Goal: Task Accomplishment & Management: Manage account settings

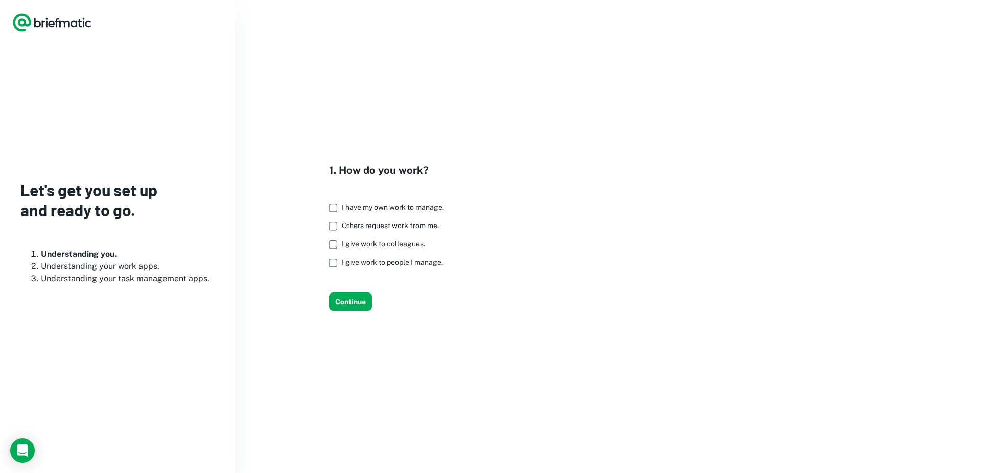
click at [405, 206] on span "I have my own work to manage." at bounding box center [393, 207] width 102 height 8
click at [335, 223] on div "1. How do you work? I have my own work to manage. Others request work from me. …" at bounding box center [349, 236] width 205 height 148
click at [341, 300] on button "Continue" at bounding box center [350, 301] width 43 height 18
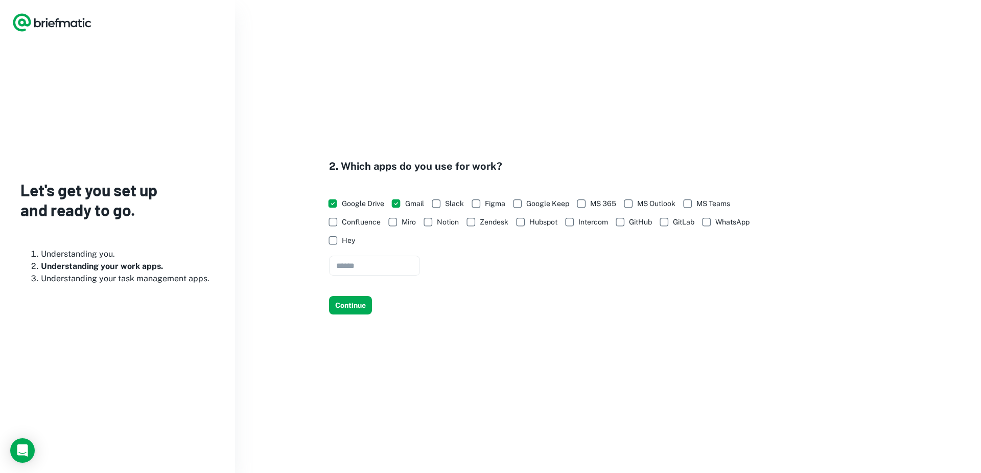
click at [448, 225] on span "Notion" at bounding box center [448, 221] width 22 height 11
click at [496, 220] on span "Zendesk" at bounding box center [494, 221] width 29 height 11
click at [350, 311] on button "Continue" at bounding box center [350, 305] width 43 height 18
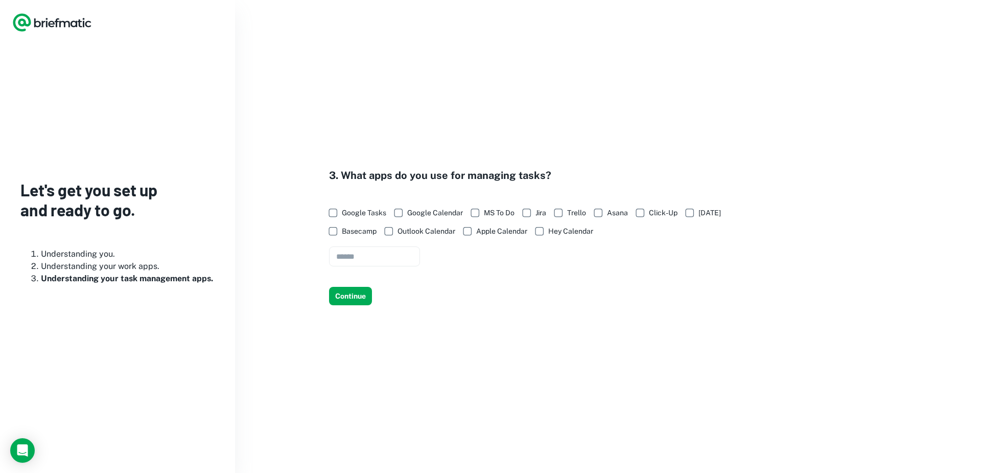
drag, startPoint x: 353, startPoint y: 307, endPoint x: 351, endPoint y: 330, distance: 23.0
click at [351, 330] on div "3. What apps do you use for managing tasks? Google Tasks Google Calendar MS To …" at bounding box center [608, 236] width 746 height 473
click at [365, 215] on span "Google Tasks" at bounding box center [364, 212] width 44 height 11
click at [610, 208] on span "Asana" at bounding box center [617, 212] width 21 height 11
click at [368, 293] on button "Continue" at bounding box center [350, 296] width 43 height 18
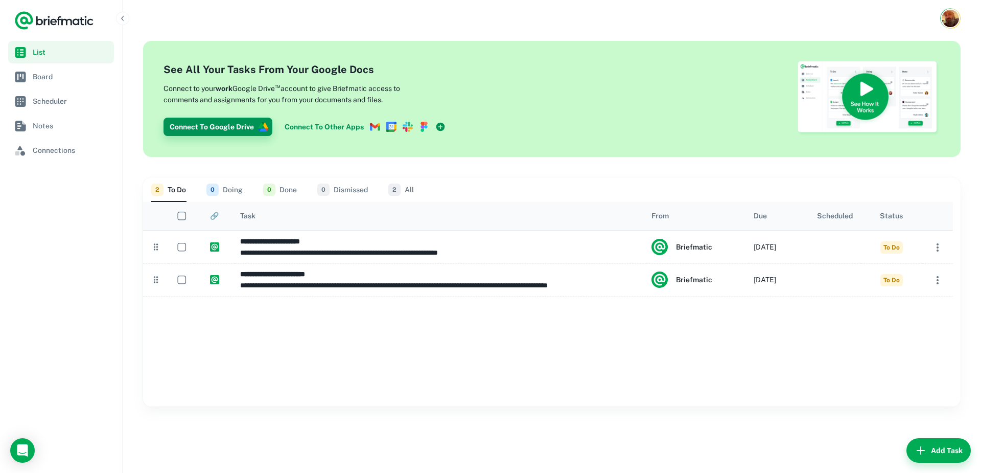
click at [226, 128] on button "Connect To Google Drive" at bounding box center [217, 127] width 109 height 18
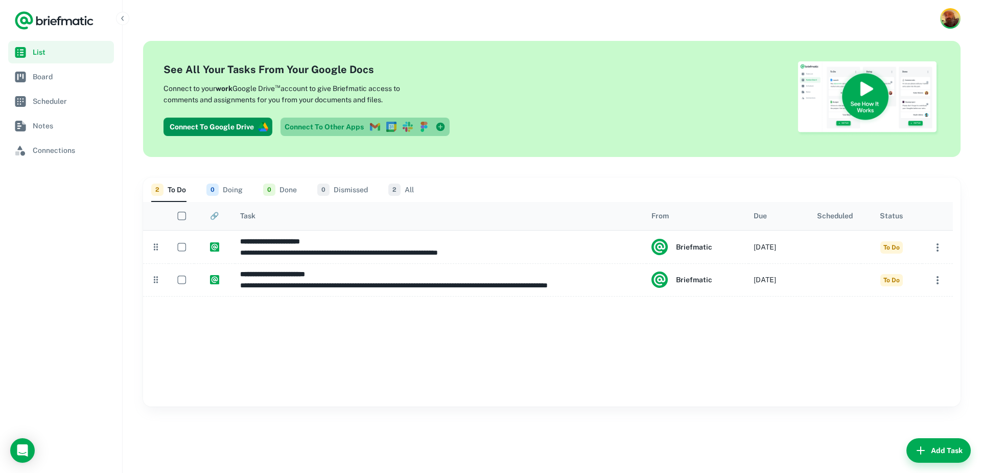
click at [321, 128] on link "Connect To Other Apps" at bounding box center [364, 127] width 169 height 18
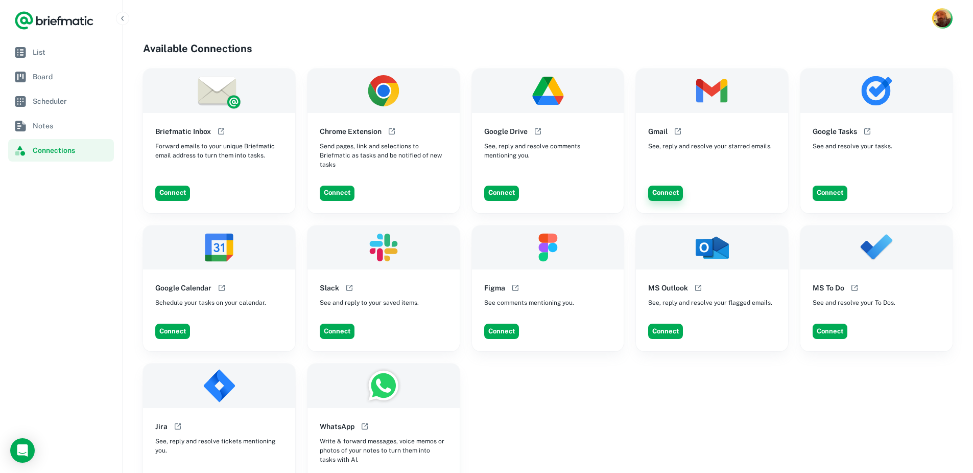
click at [657, 185] on button "Connect" at bounding box center [665, 192] width 35 height 15
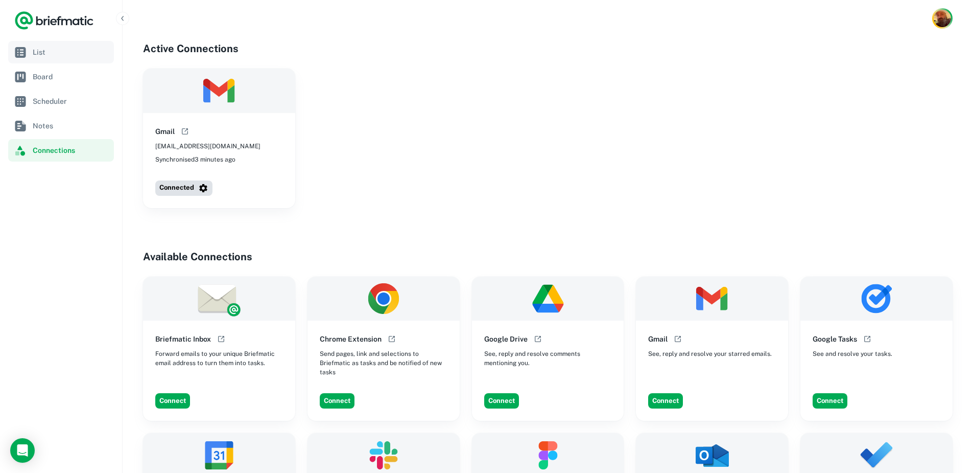
click at [38, 58] on link "List" at bounding box center [61, 52] width 106 height 22
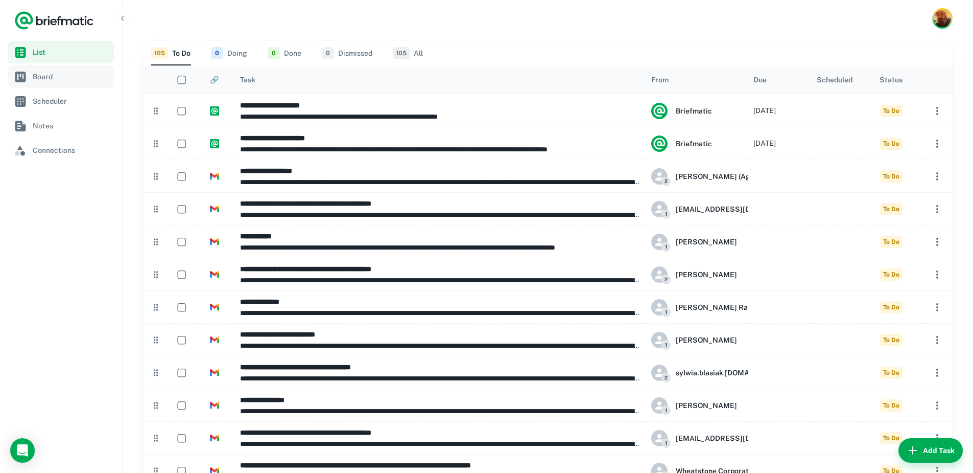
click at [45, 84] on link "Board" at bounding box center [61, 76] width 106 height 22
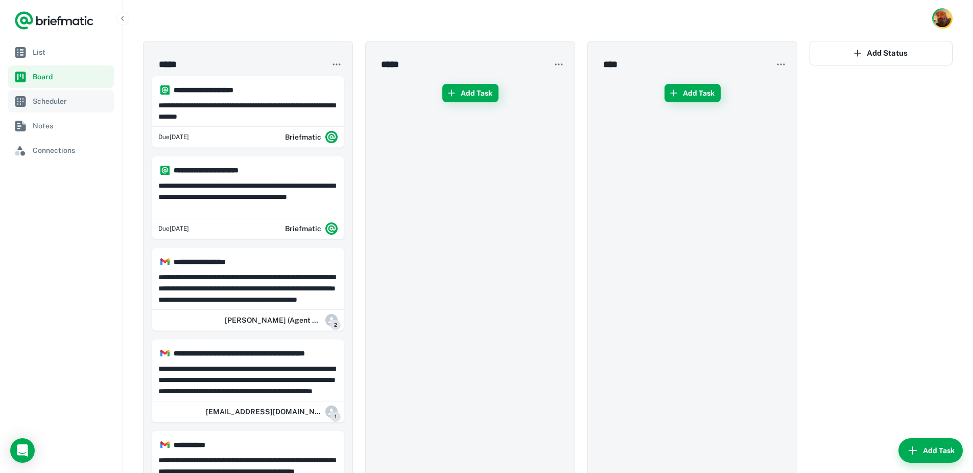
click at [44, 101] on span "Scheduler" at bounding box center [71, 101] width 77 height 11
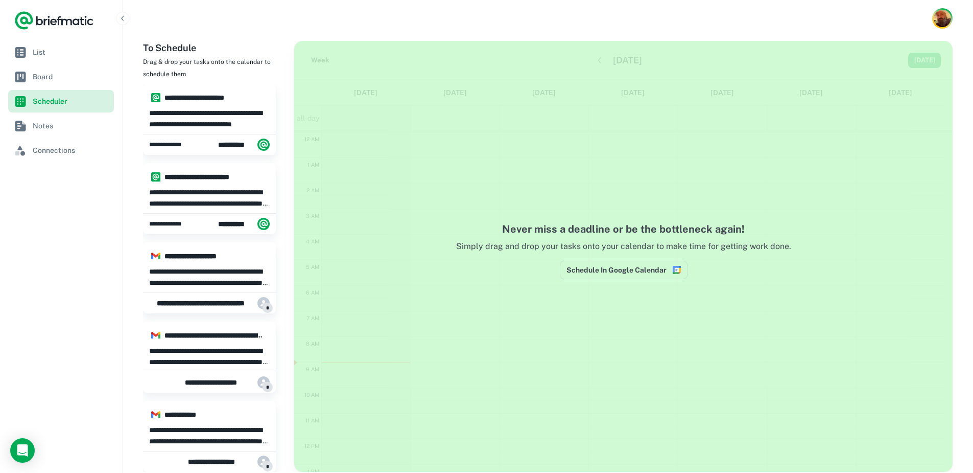
scroll to position [154, 0]
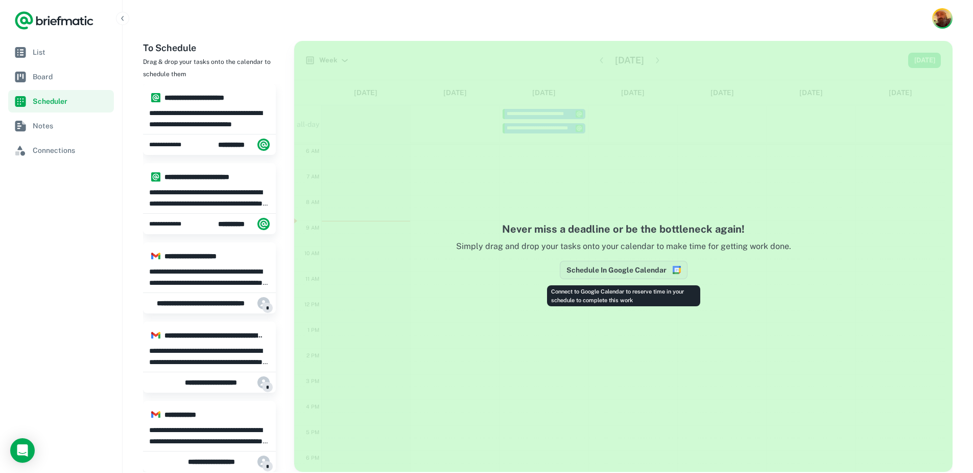
click at [593, 270] on button "Schedule In Google Calendar" at bounding box center [624, 270] width 128 height 18
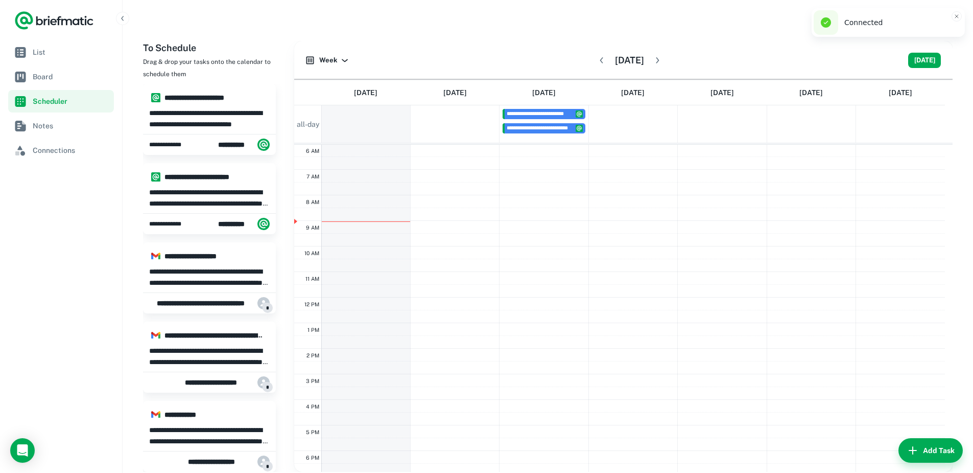
scroll to position [153, 0]
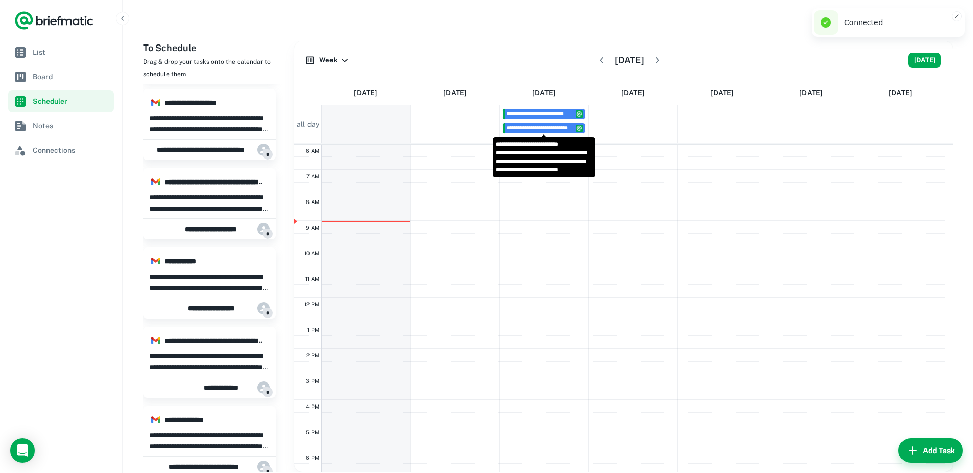
click at [541, 130] on span "**********" at bounding box center [544, 128] width 75 height 6
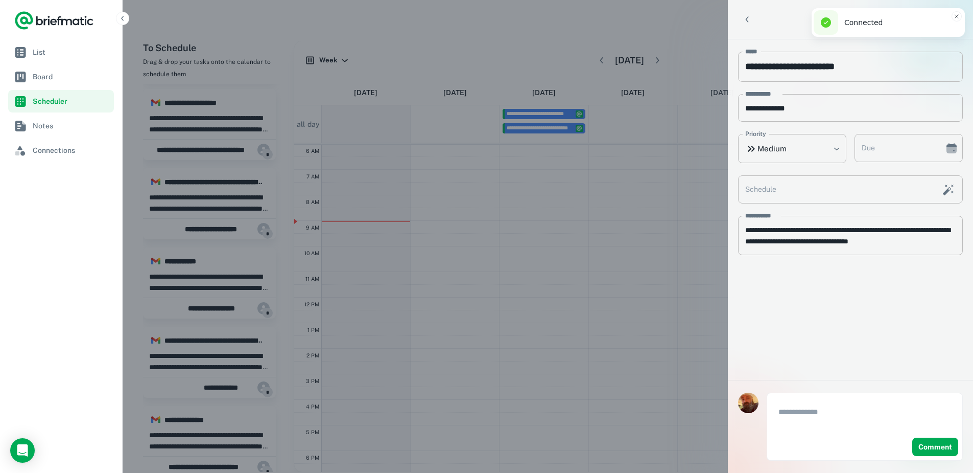
type input "**********"
type textarea "**********"
type input "**********"
click at [73, 320] on nav "List Board Scheduler Notes Connections" at bounding box center [61, 257] width 122 height 432
click at [81, 270] on nav "List Board Scheduler Notes Connections" at bounding box center [61, 257] width 122 height 432
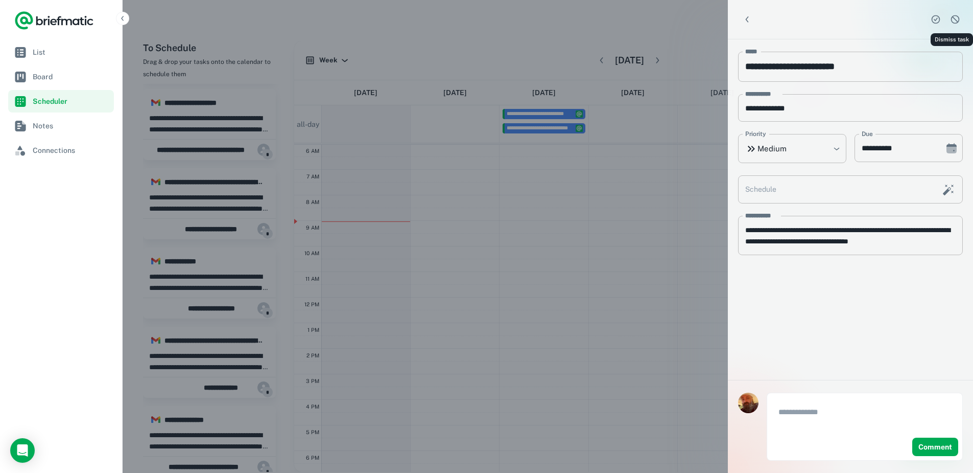
click at [955, 22] on icon "Dismiss task" at bounding box center [955, 19] width 10 height 10
click at [53, 249] on nav "List Board Scheduler Notes Connections" at bounding box center [61, 257] width 122 height 432
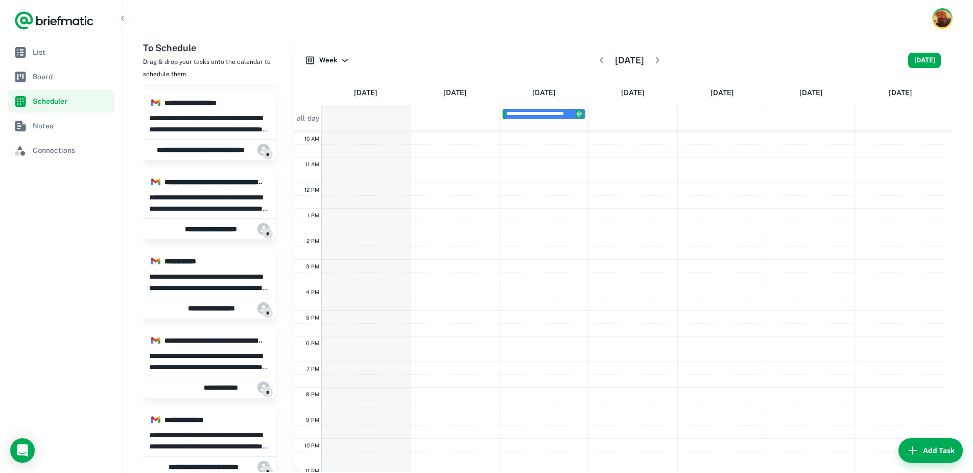
scroll to position [273, 0]
click at [356, 297] on div "12 AM 1 AM 2 AM 3 AM 4 AM 5 AM 6 AM 7 AM 8 AM 9 AM 10 AM 11 AM 12 PM 1 PM 2 PM …" at bounding box center [619, 165] width 651 height 613
type input "**********"
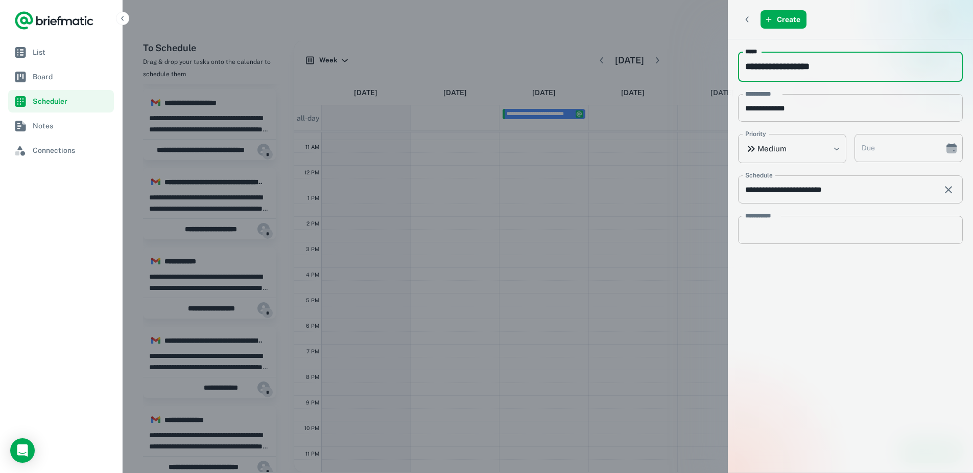
type input "**********"
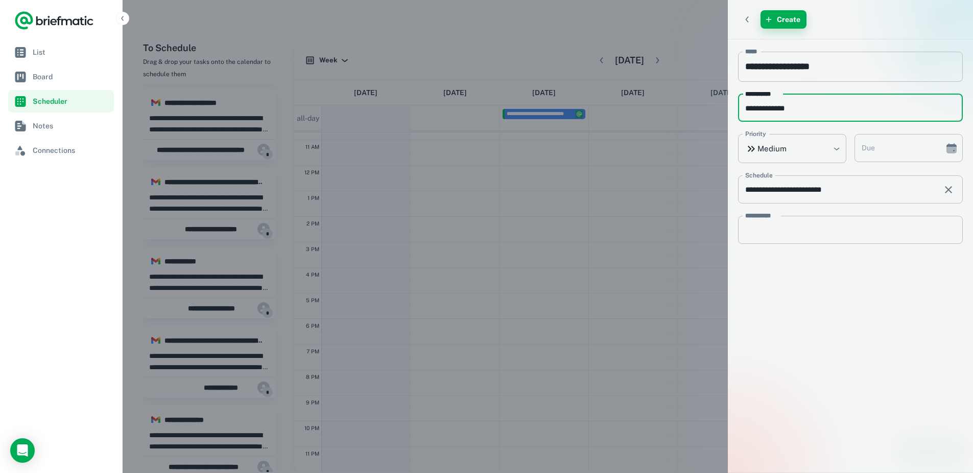
click at [799, 16] on button "Create" at bounding box center [784, 19] width 46 height 18
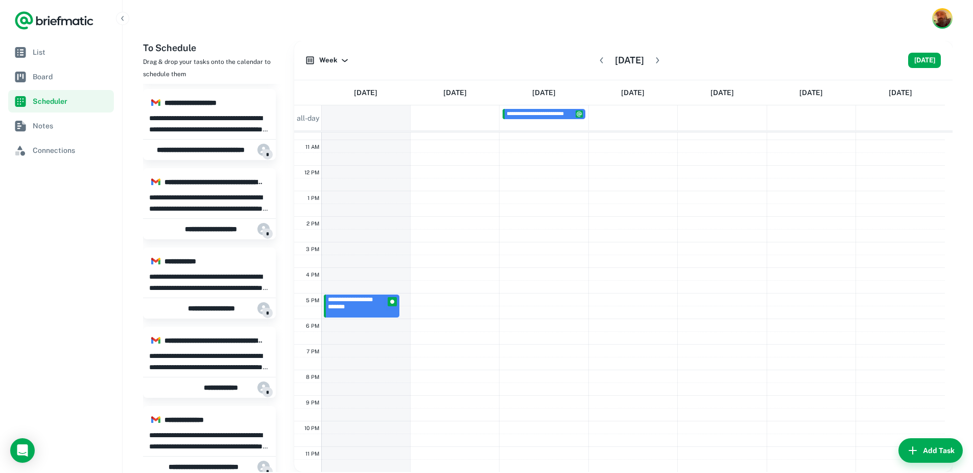
drag, startPoint x: 368, startPoint y: 303, endPoint x: 365, endPoint y: 316, distance: 12.8
click at [364, 317] on div "**********" at bounding box center [366, 165] width 88 height 613
click at [393, 306] on img at bounding box center [392, 301] width 9 height 9
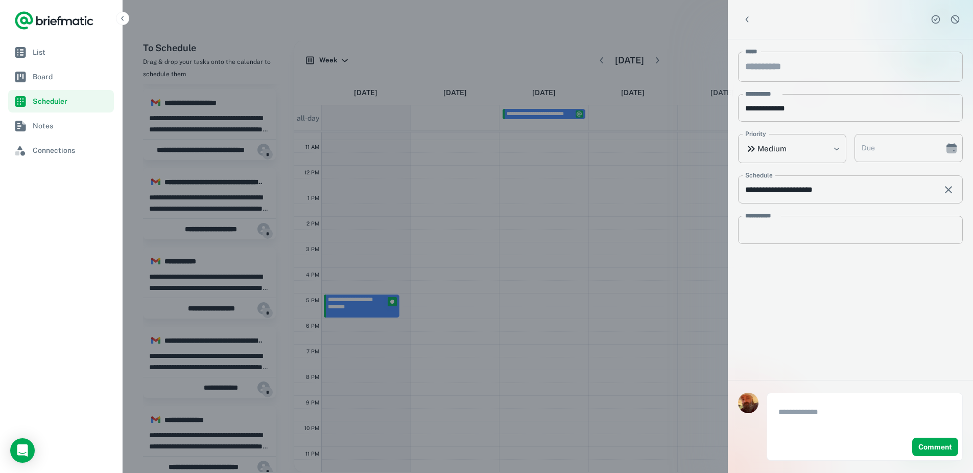
type input "**********"
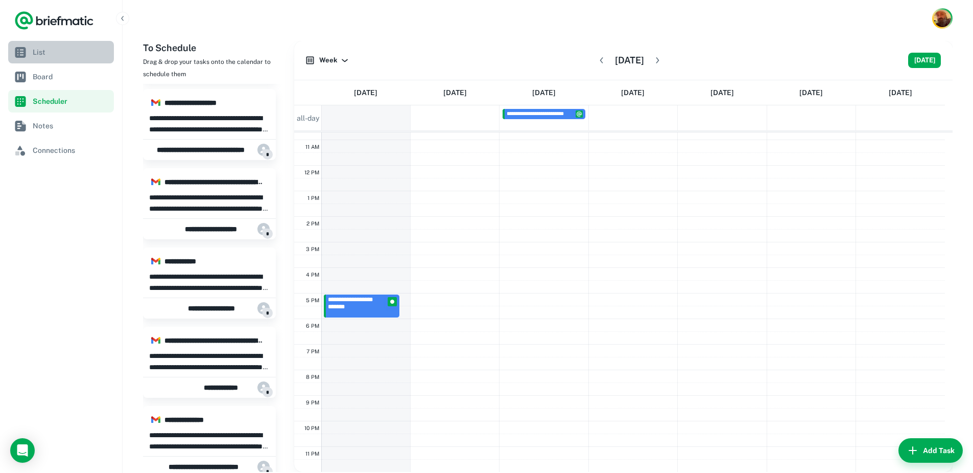
click at [51, 60] on link "List" at bounding box center [61, 52] width 106 height 22
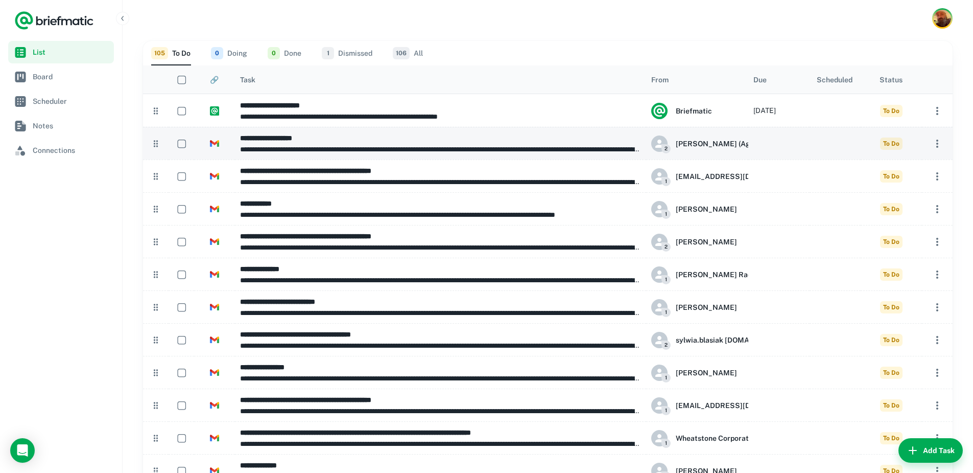
click at [932, 142] on icon "button" at bounding box center [937, 143] width 12 height 12
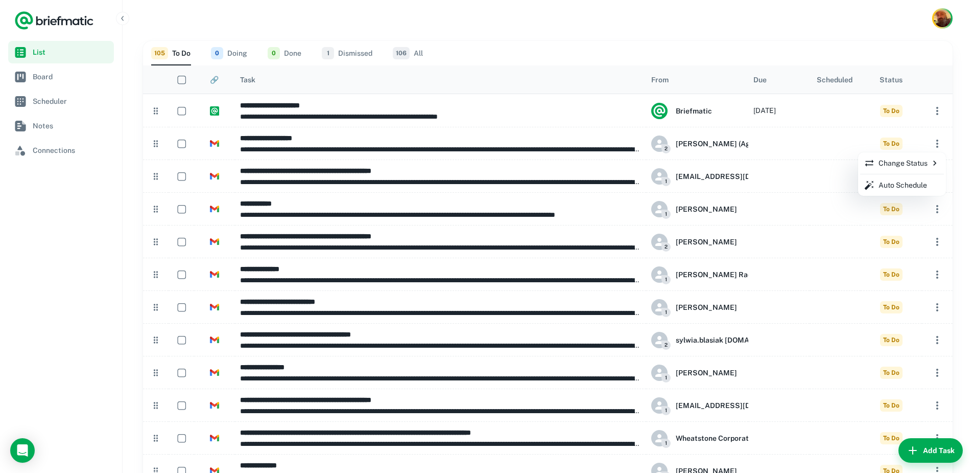
click at [906, 165] on p "Change Status" at bounding box center [902, 162] width 76 height 11
click at [837, 219] on p "Dismissed" at bounding box center [838, 223] width 33 height 11
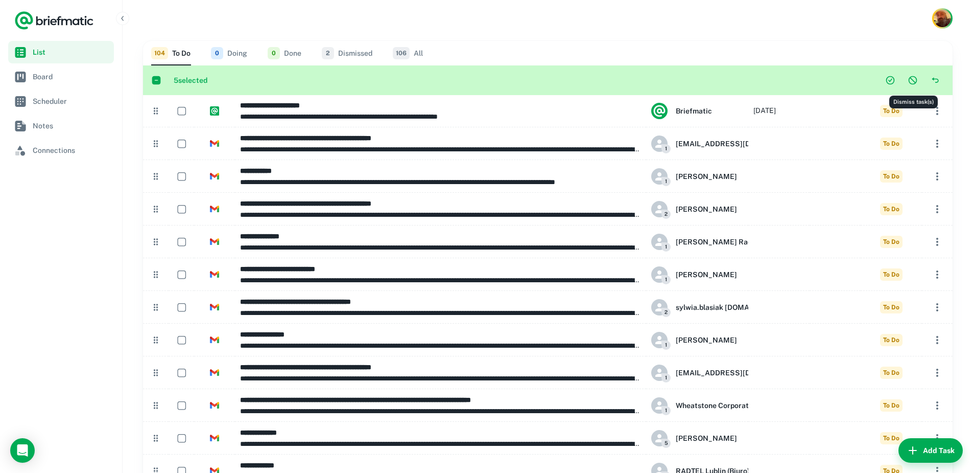
click at [915, 81] on icon "Dismiss task(s)" at bounding box center [913, 80] width 10 height 10
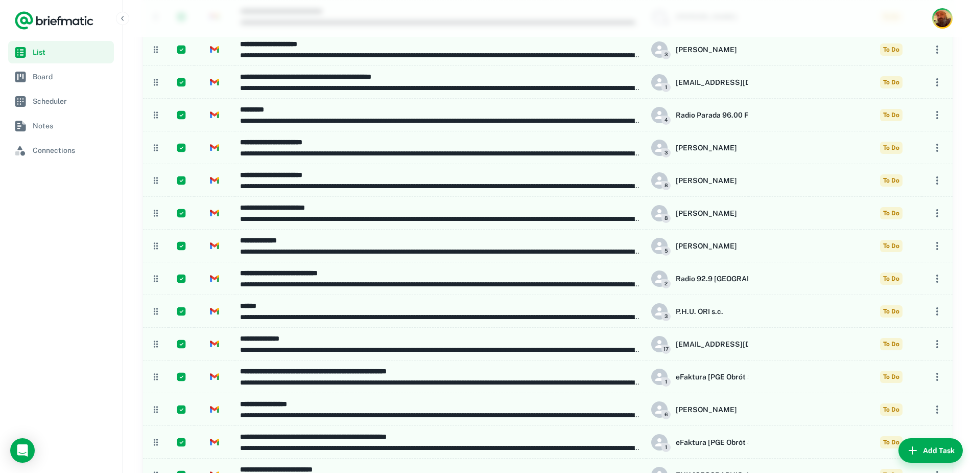
scroll to position [971, 0]
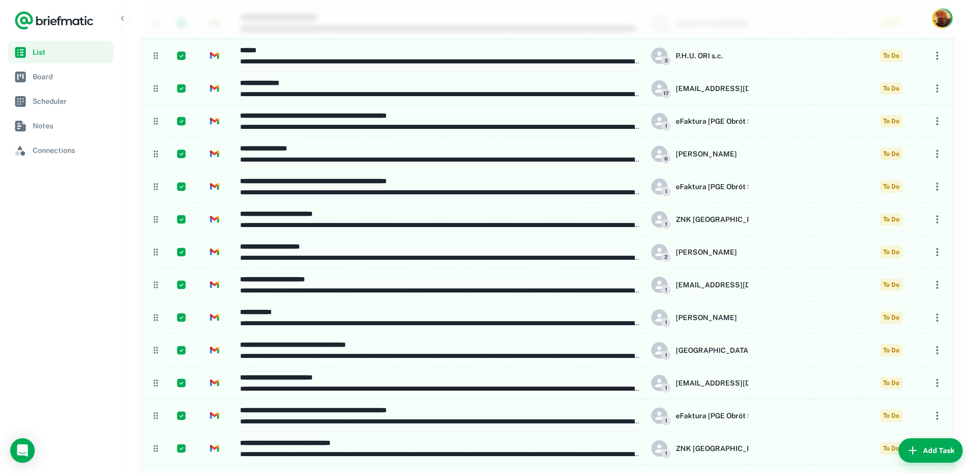
click at [96, 225] on nav "List Board Scheduler Notes Connections" at bounding box center [61, 257] width 122 height 432
click at [67, 267] on nav "List Board Scheduler Notes Connections" at bounding box center [61, 257] width 122 height 432
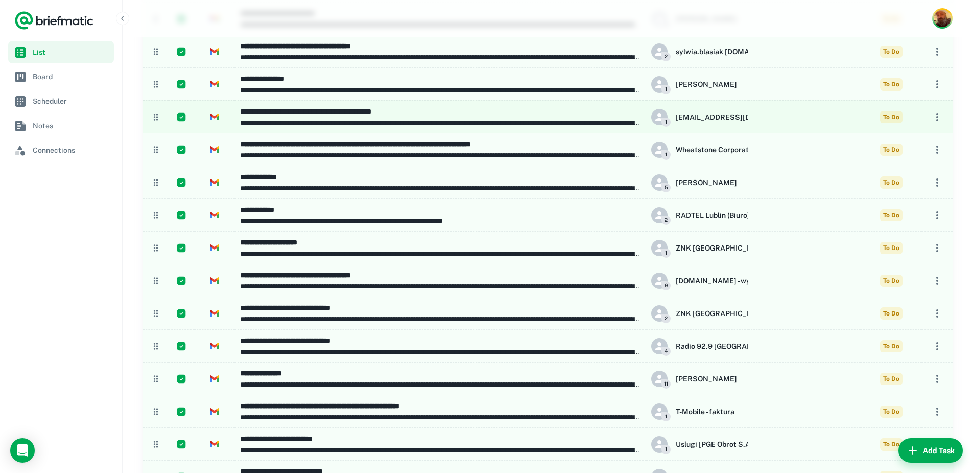
scroll to position [0, 0]
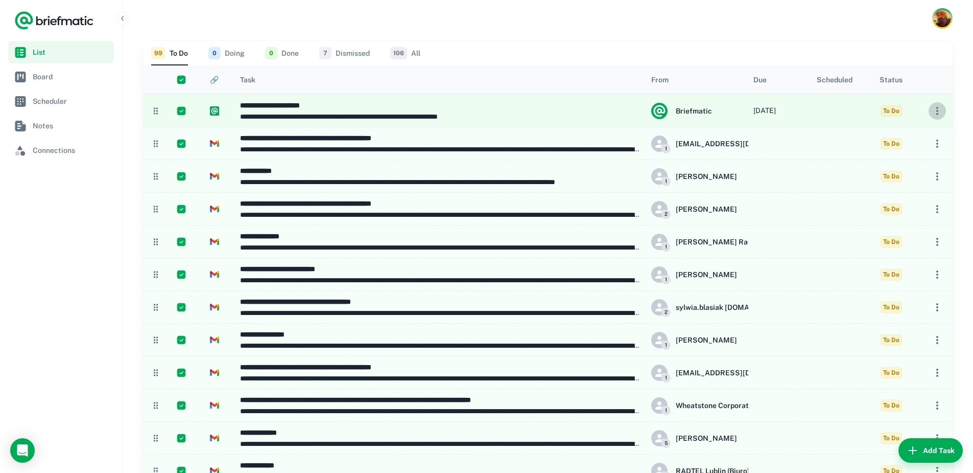
drag, startPoint x: 367, startPoint y: 99, endPoint x: 936, endPoint y: 108, distance: 569.7
click at [936, 108] on icon "button" at bounding box center [937, 111] width 12 height 12
click at [919, 129] on p "Change Status" at bounding box center [902, 130] width 76 height 11
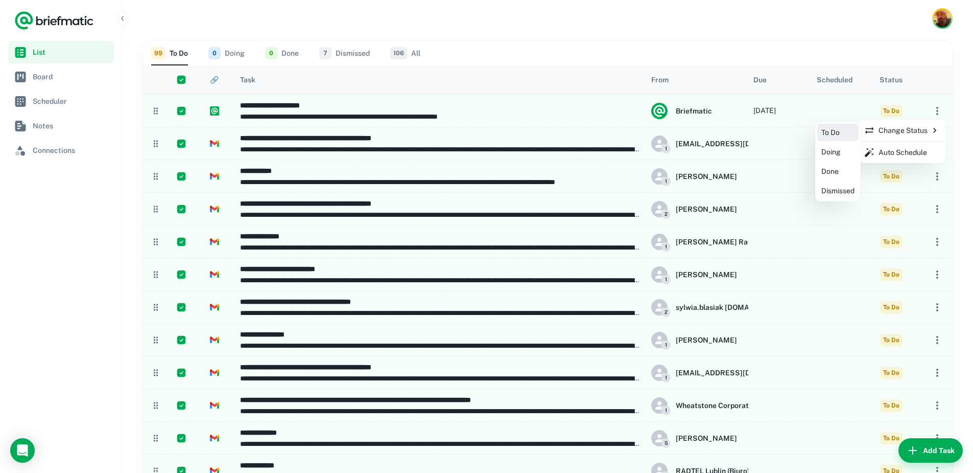
click at [557, 51] on div at bounding box center [486, 236] width 973 height 473
click at [265, 276] on div at bounding box center [486, 236] width 973 height 473
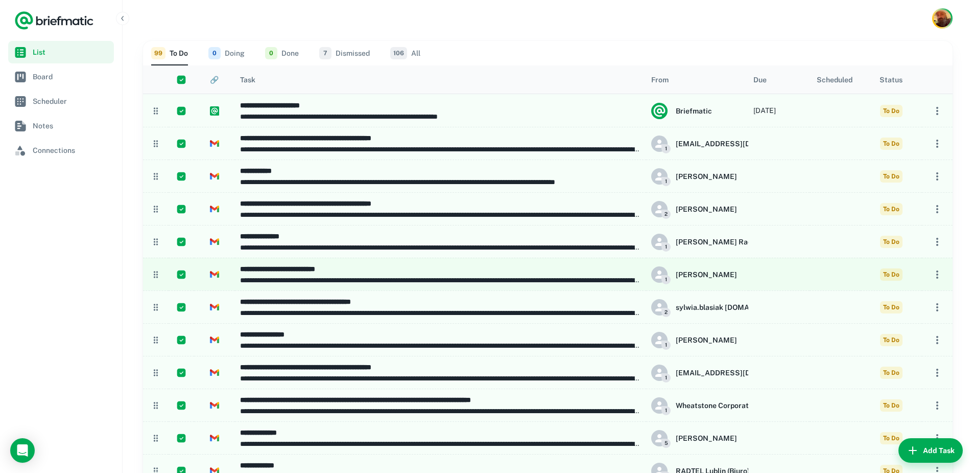
click at [265, 275] on p "**********" at bounding box center [440, 279] width 401 height 11
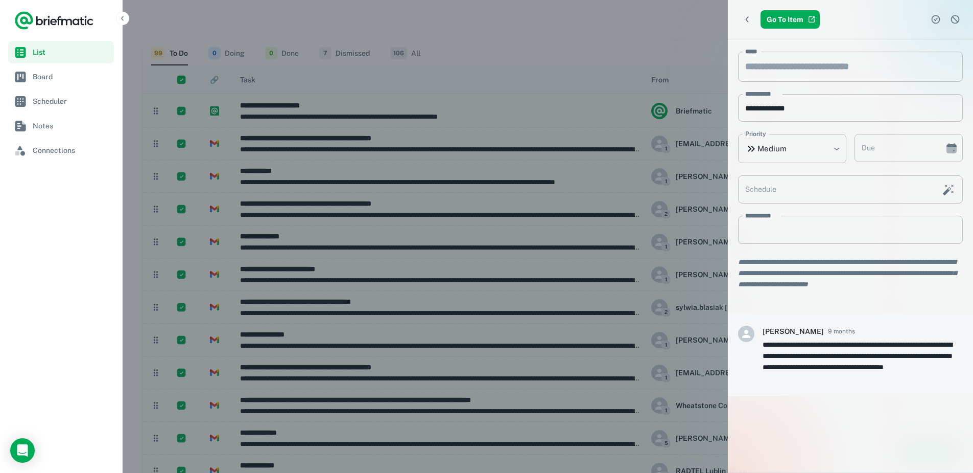
click at [48, 212] on nav "List Board Scheduler Notes Connections" at bounding box center [61, 257] width 122 height 432
click at [785, 19] on link "Go To Item" at bounding box center [790, 19] width 59 height 18
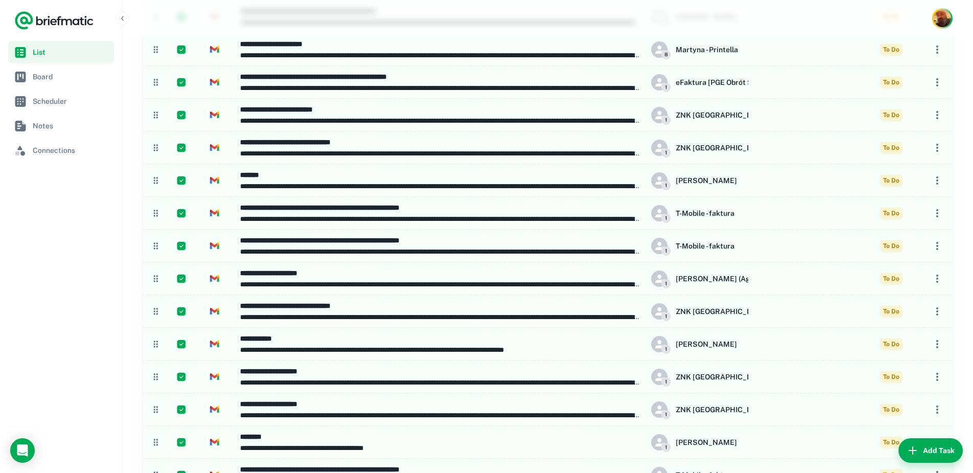
scroll to position [1764, 0]
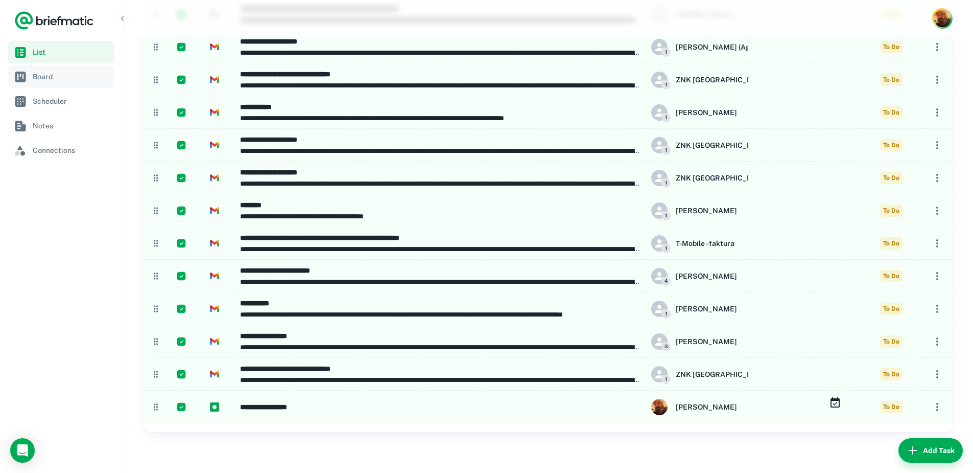
click at [58, 71] on link "Board" at bounding box center [61, 76] width 106 height 22
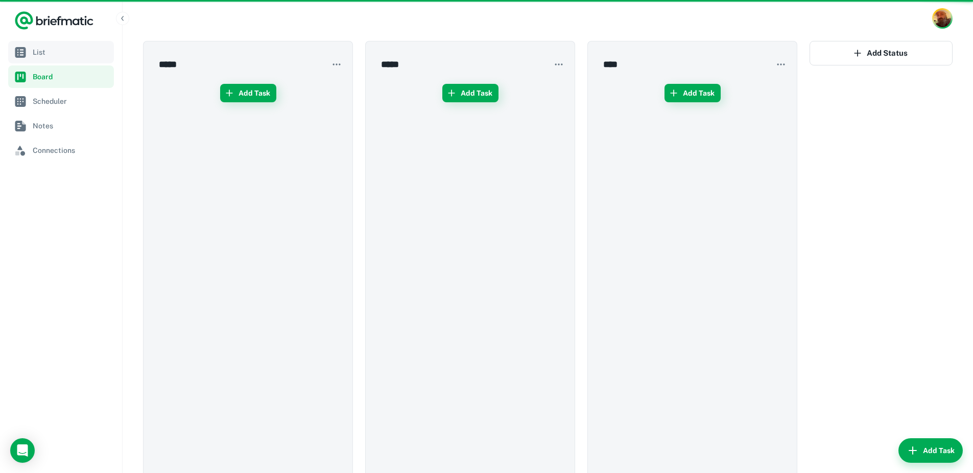
click at [65, 59] on link "List" at bounding box center [61, 52] width 106 height 22
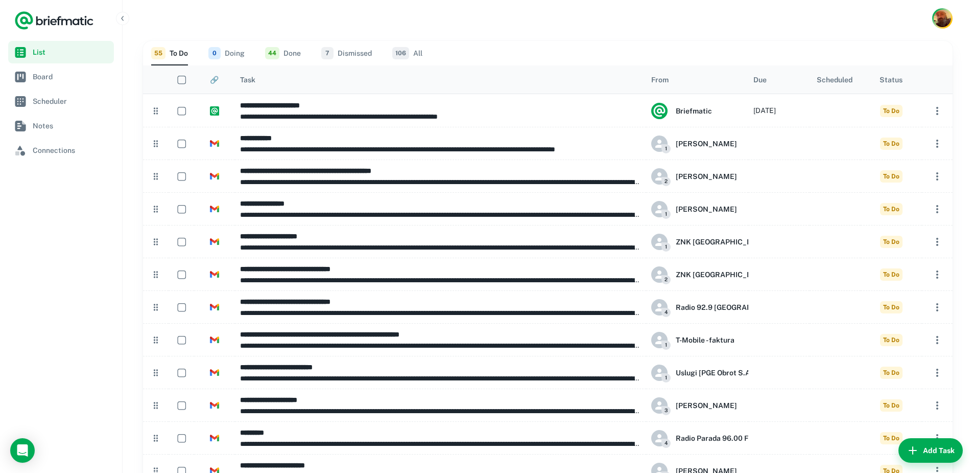
click at [825, 76] on div "Scheduled" at bounding box center [835, 80] width 36 height 8
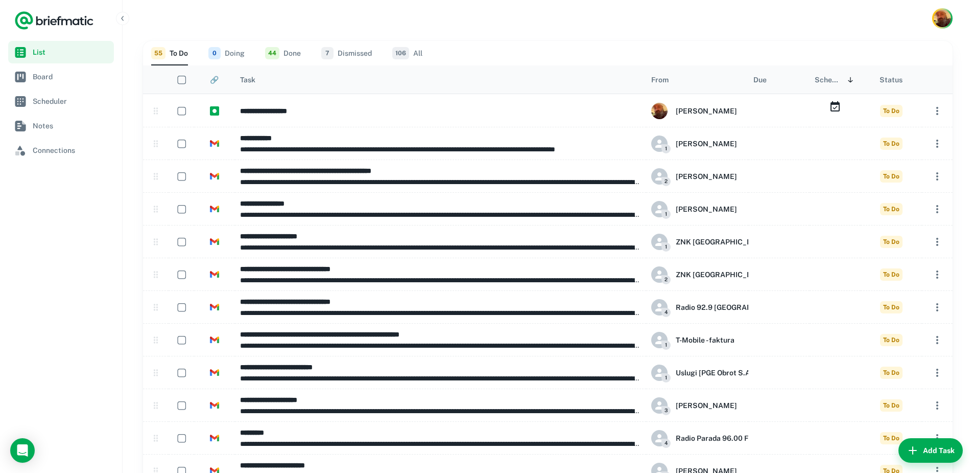
click at [761, 79] on div "Due" at bounding box center [760, 80] width 13 height 8
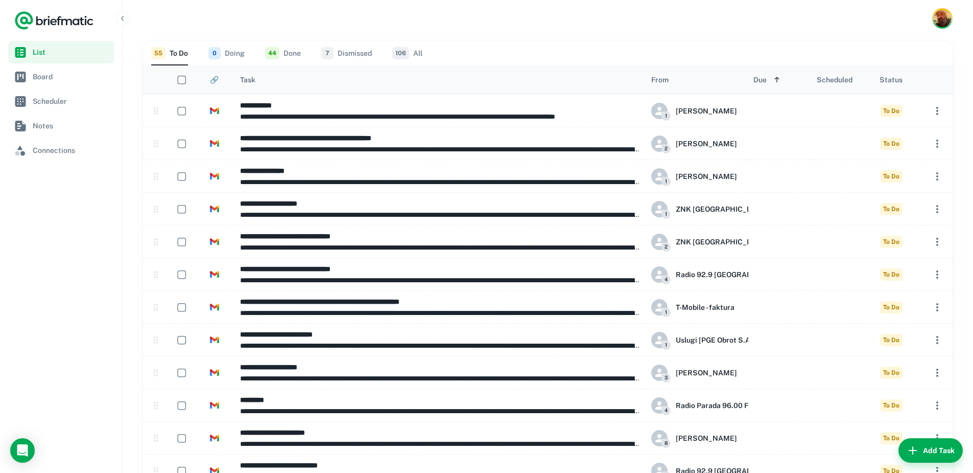
click at [761, 79] on div "Due" at bounding box center [760, 80] width 13 height 8
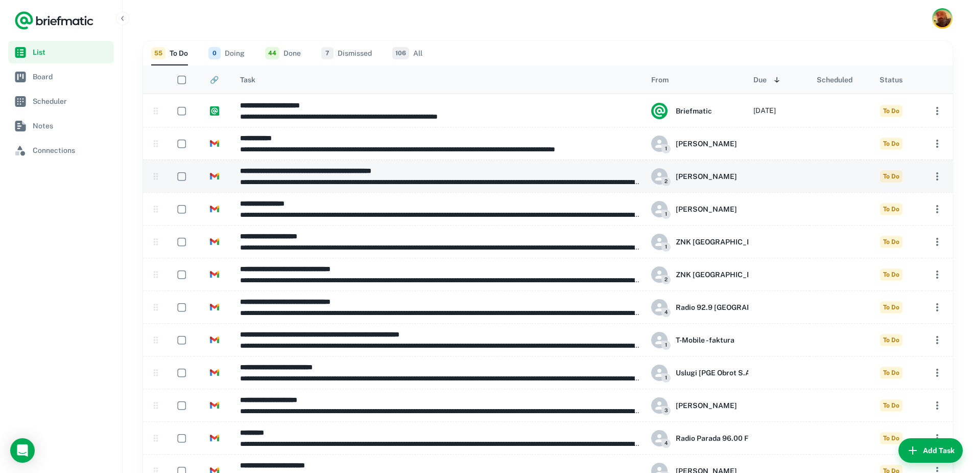
click at [931, 173] on icon "button" at bounding box center [937, 176] width 12 height 12
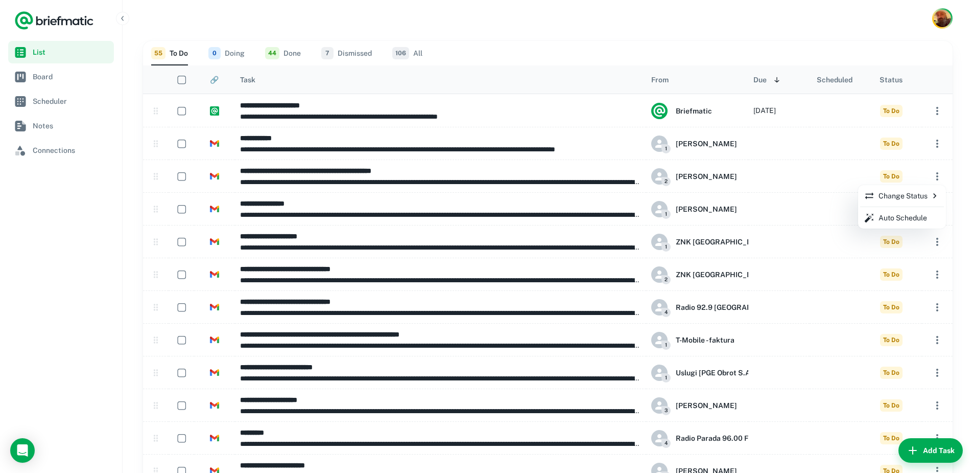
click at [909, 199] on p "Change Status" at bounding box center [902, 195] width 76 height 11
click at [832, 252] on p "Dismissed" at bounding box center [838, 255] width 33 height 11
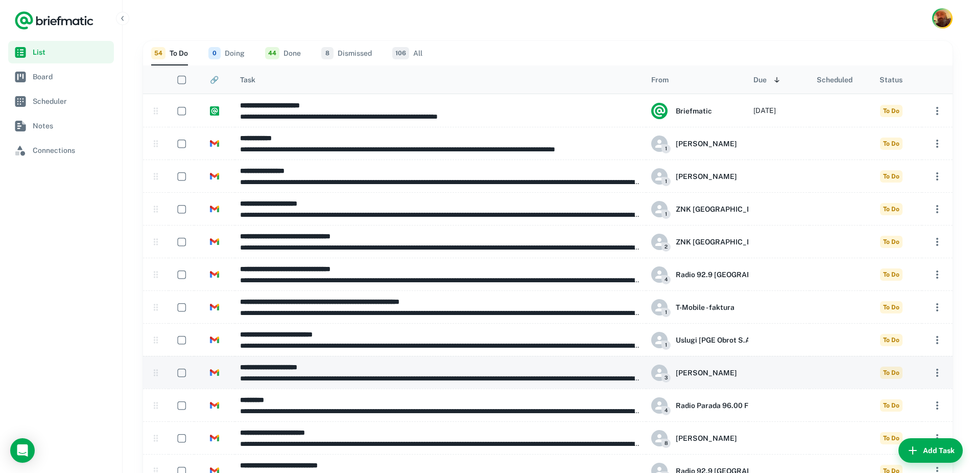
scroll to position [102, 0]
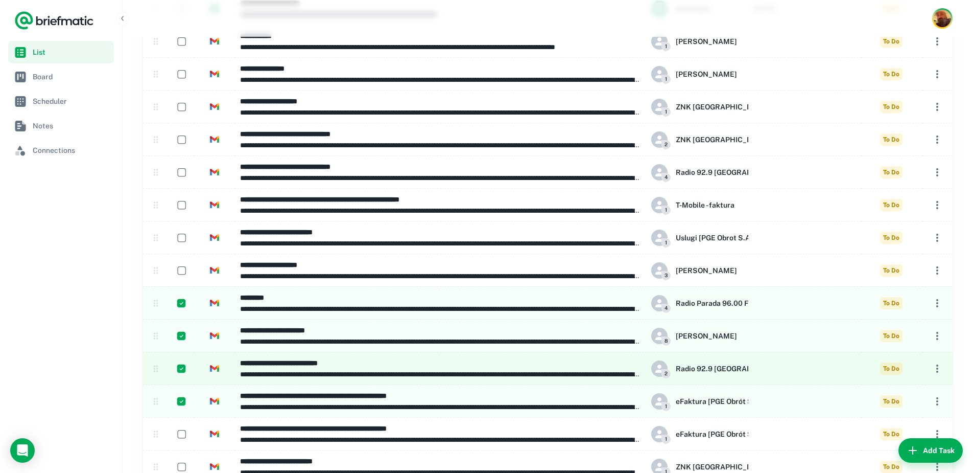
click at [290, 374] on p "**********" at bounding box center [440, 373] width 401 height 11
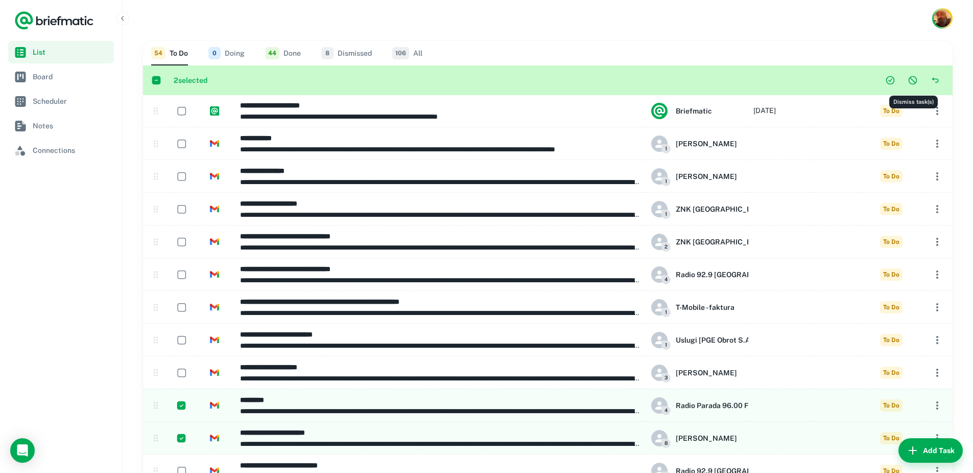
click at [908, 79] on icon "Dismiss task(s)" at bounding box center [913, 80] width 10 height 10
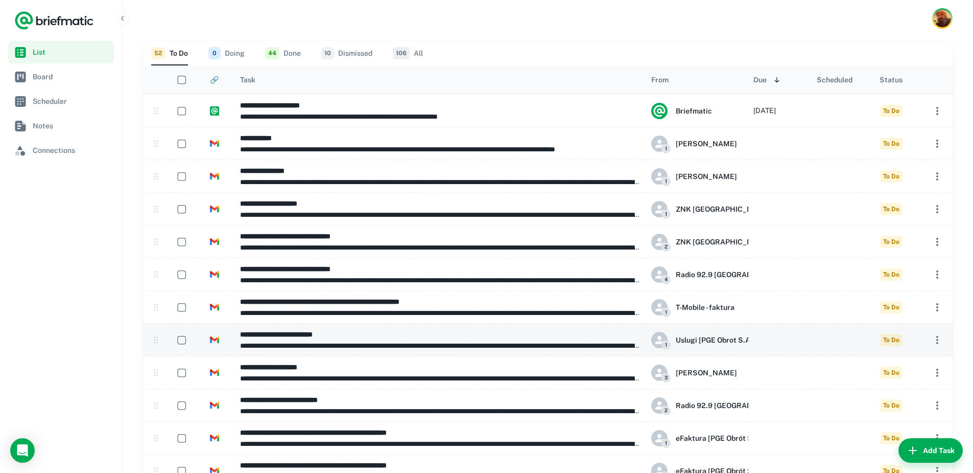
scroll to position [153, 0]
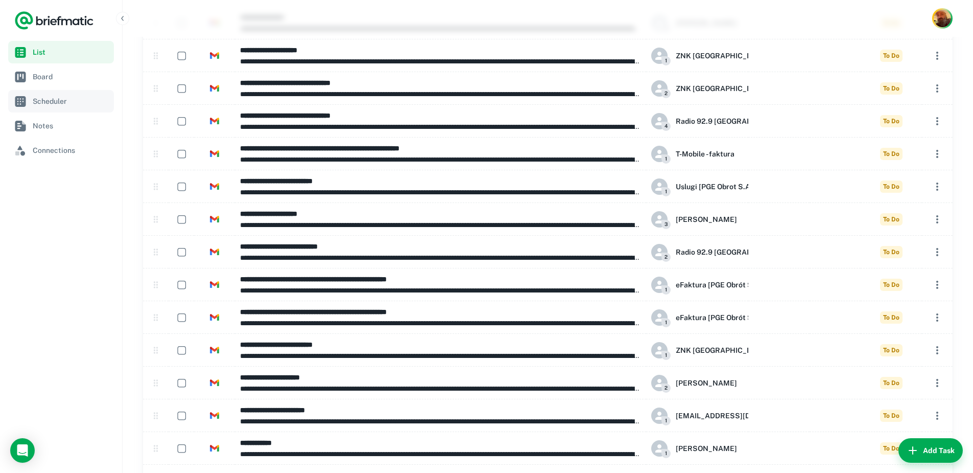
click at [34, 96] on span "Scheduler" at bounding box center [71, 101] width 77 height 11
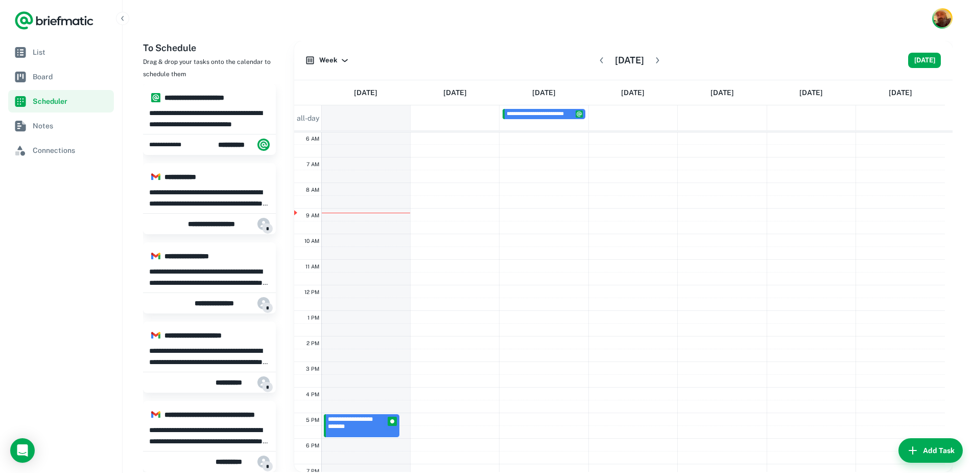
scroll to position [102, 0]
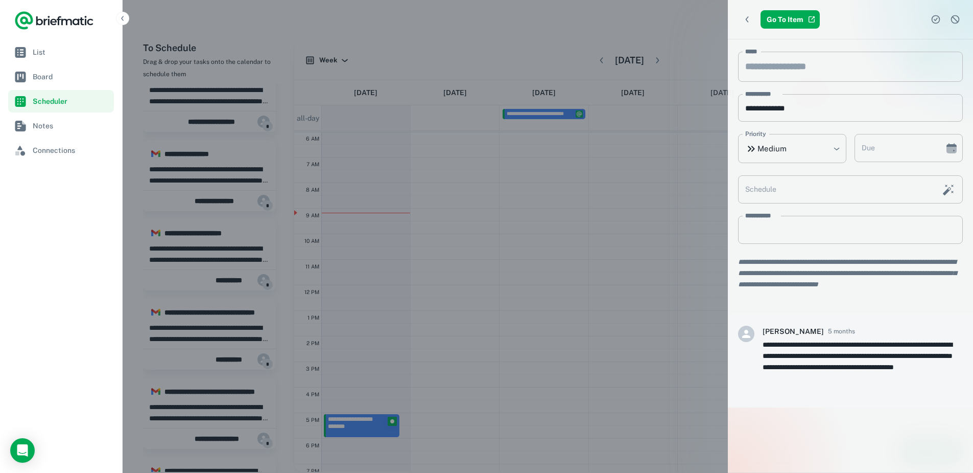
drag, startPoint x: 237, startPoint y: 168, endPoint x: 184, endPoint y: 168, distance: 52.6
click at [184, 168] on div at bounding box center [486, 236] width 973 height 473
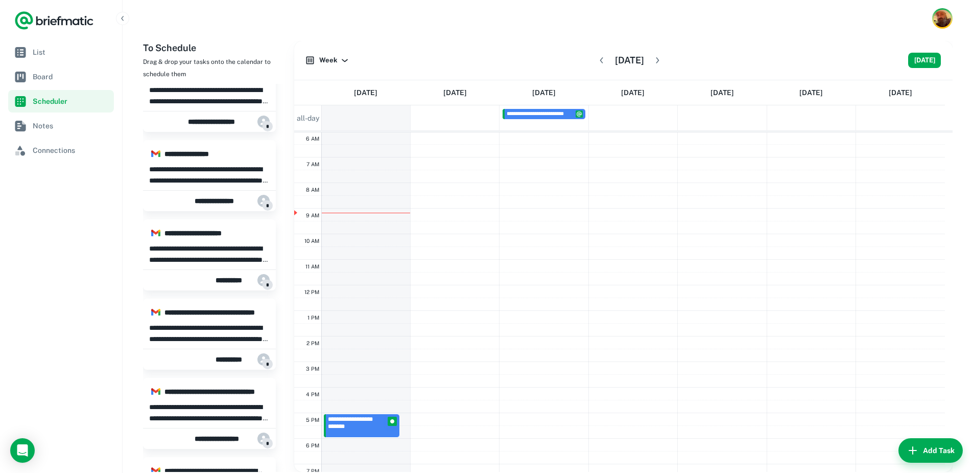
click at [184, 168] on p "**********" at bounding box center [209, 174] width 121 height 22
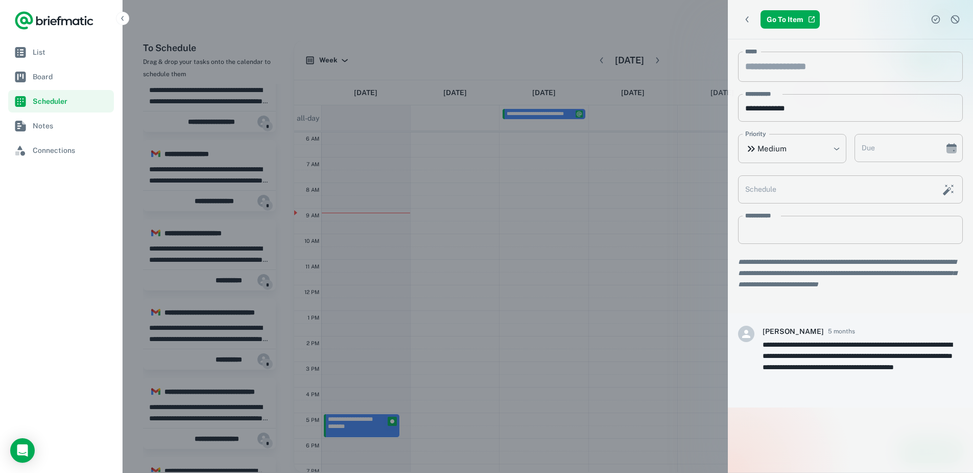
click at [951, 23] on icon "Dismiss task" at bounding box center [955, 19] width 10 height 10
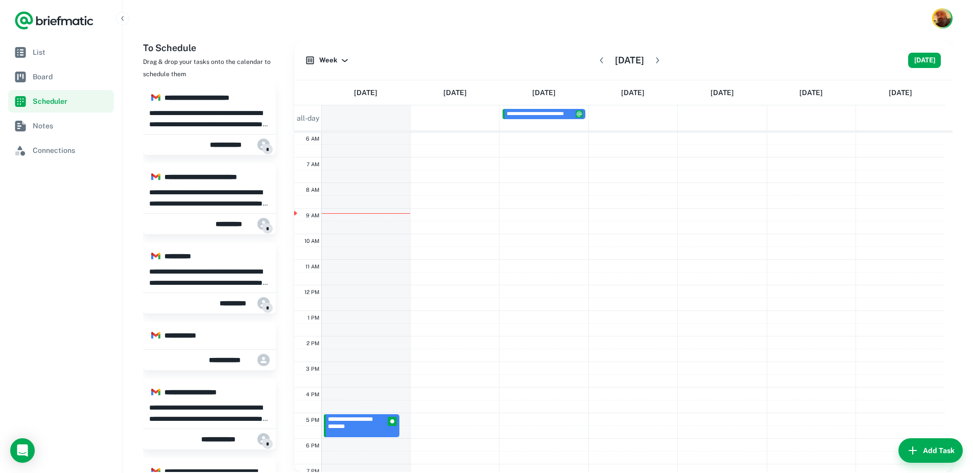
scroll to position [1737, 0]
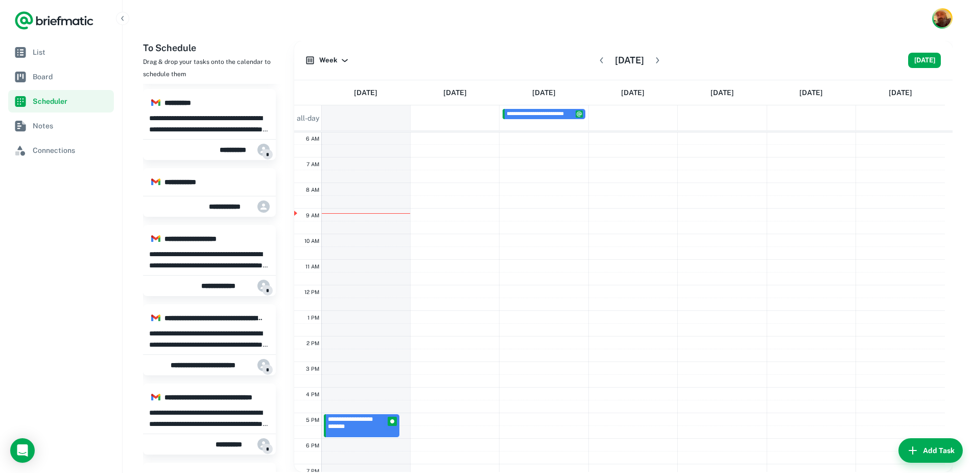
click at [211, 195] on hr at bounding box center [209, 195] width 133 height 3
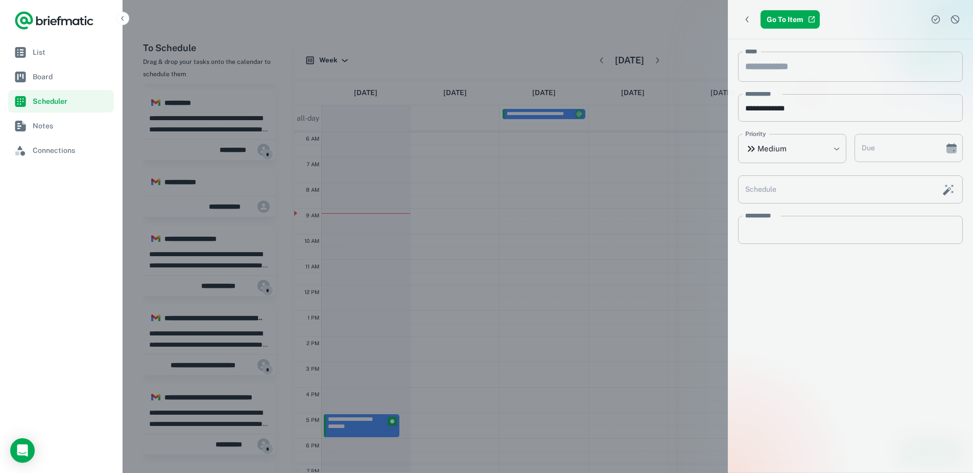
click at [960, 19] on button "Dismiss task" at bounding box center [955, 19] width 15 height 15
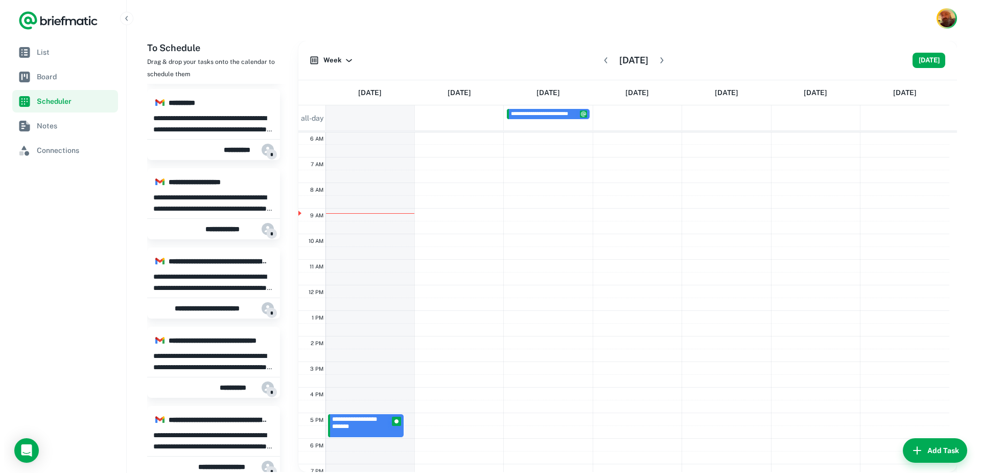
scroll to position [1890, 0]
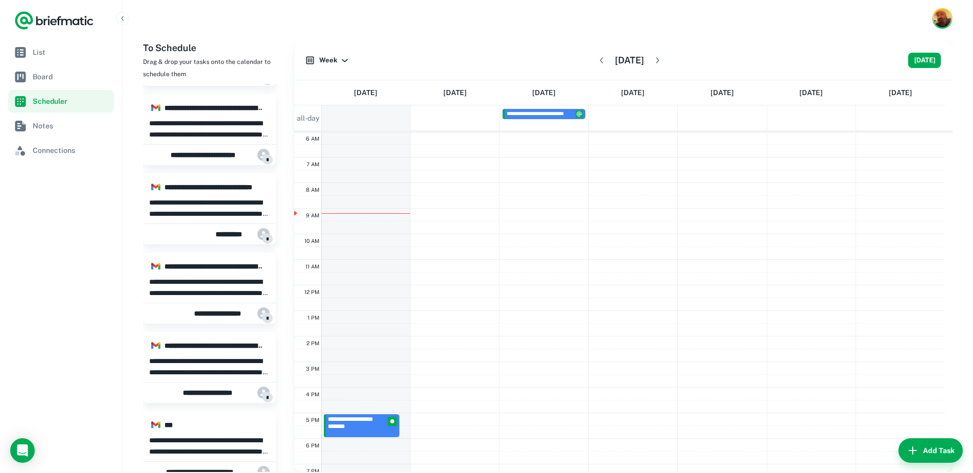
click at [213, 365] on p "**********" at bounding box center [209, 366] width 121 height 22
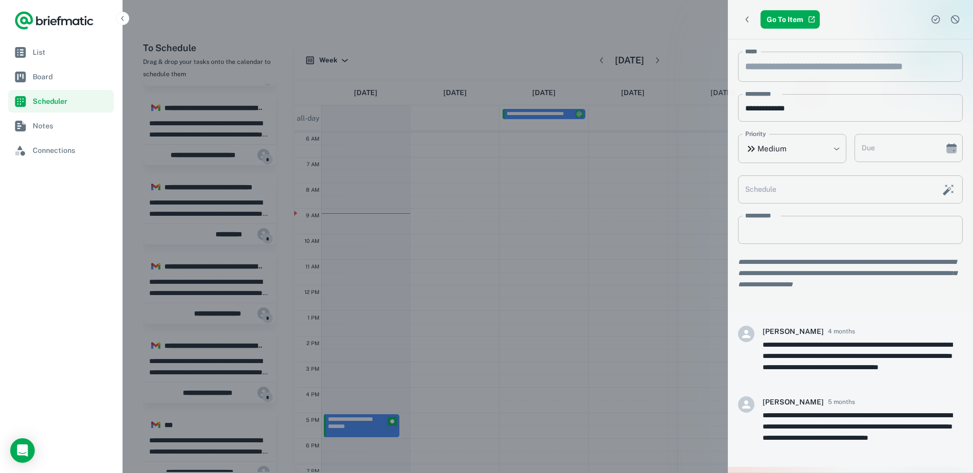
click at [957, 15] on icon "Dismiss task" at bounding box center [955, 19] width 10 height 10
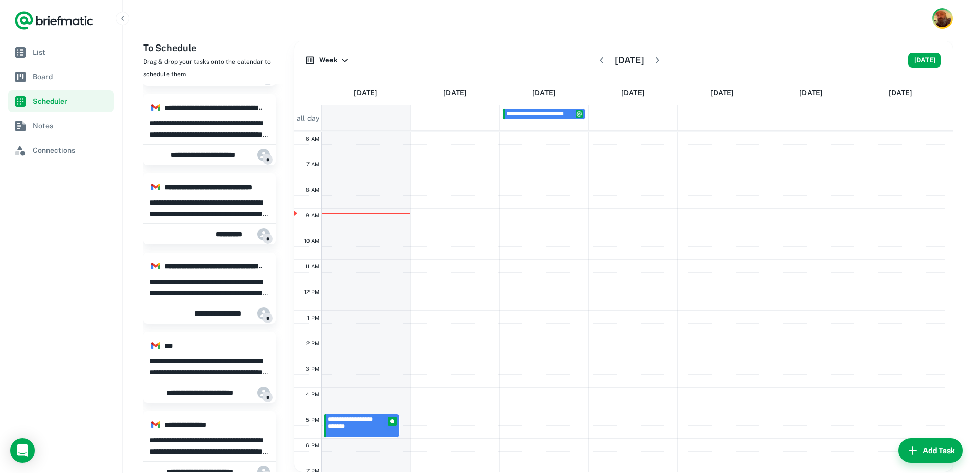
click at [165, 355] on p "**********" at bounding box center [209, 366] width 121 height 22
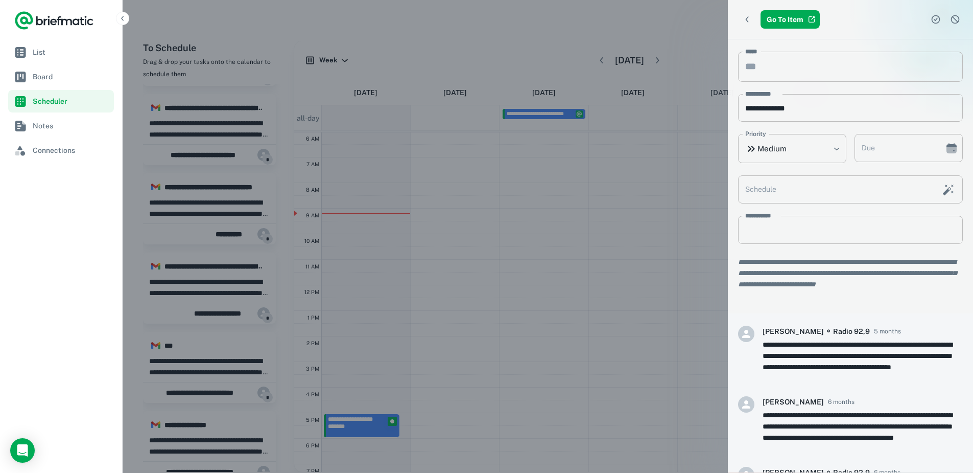
click at [104, 334] on nav "List Board Scheduler Notes Connections" at bounding box center [61, 257] width 122 height 432
drag, startPoint x: 646, startPoint y: 206, endPoint x: 744, endPoint y: 87, distance: 154.2
click at [646, 206] on div at bounding box center [486, 236] width 973 height 473
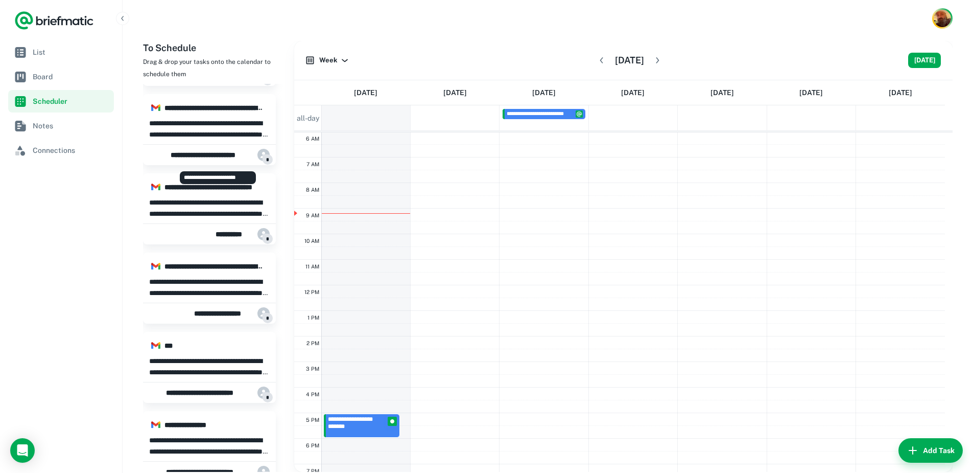
click at [181, 148] on div "**********" at bounding box center [220, 155] width 99 height 20
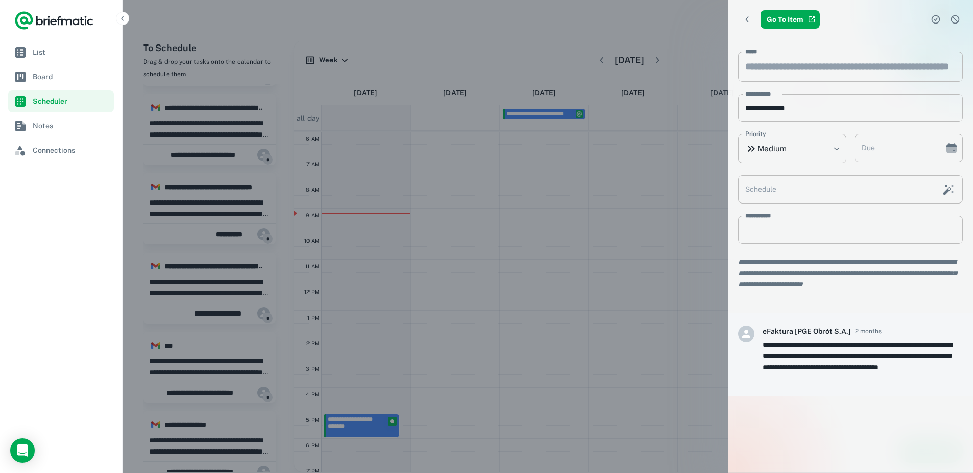
click at [515, 130] on div at bounding box center [486, 236] width 973 height 473
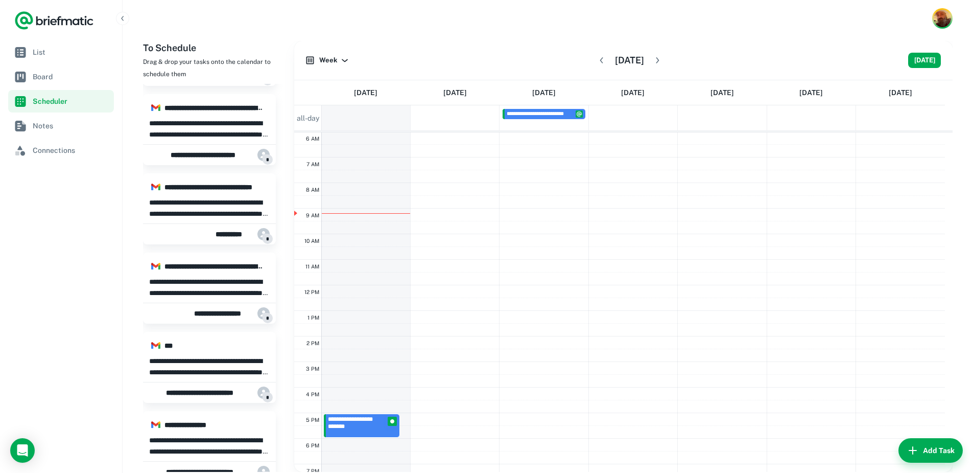
click at [64, 38] on div at bounding box center [61, 20] width 122 height 41
click at [56, 124] on span "Notes" at bounding box center [71, 125] width 77 height 11
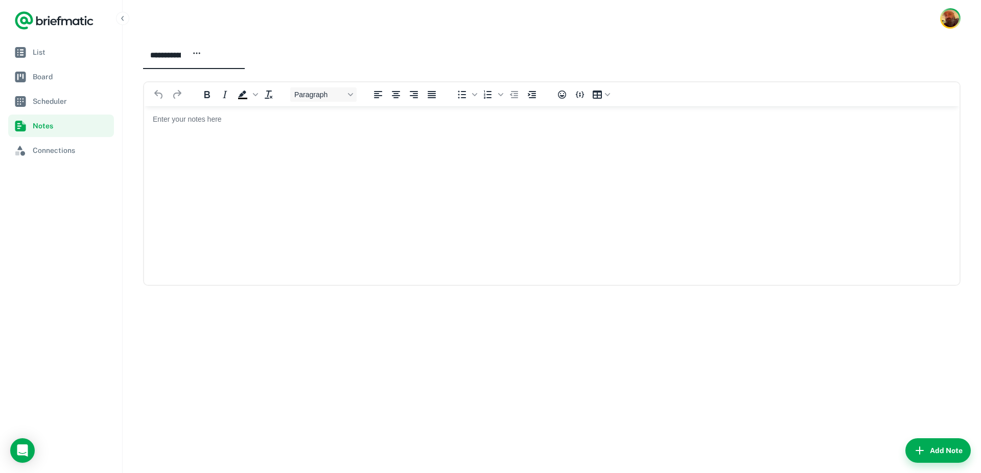
click at [225, 132] on html at bounding box center [551, 119] width 815 height 27
click at [66, 148] on span "Connections" at bounding box center [71, 150] width 77 height 11
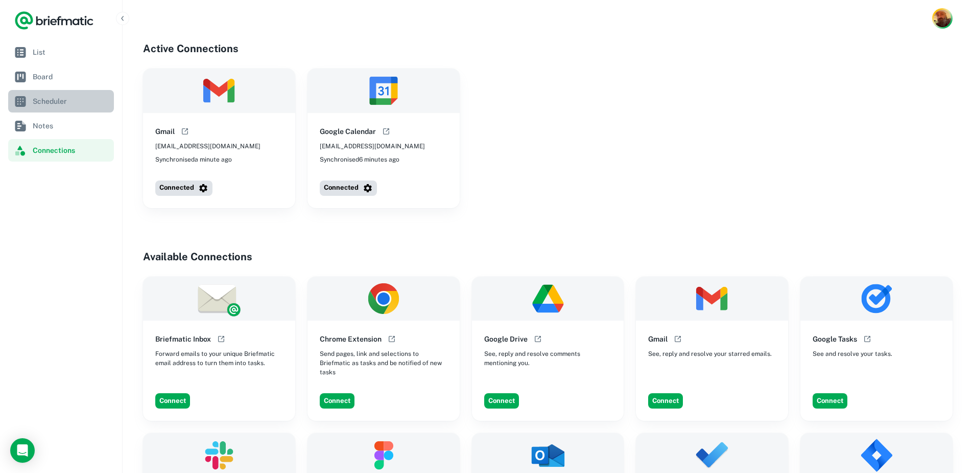
click at [57, 110] on link "Scheduler" at bounding box center [61, 101] width 106 height 22
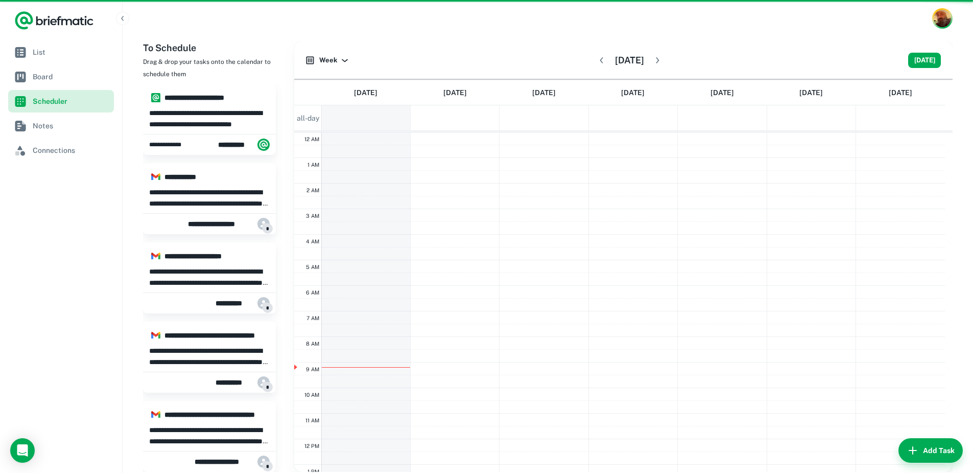
scroll to position [154, 0]
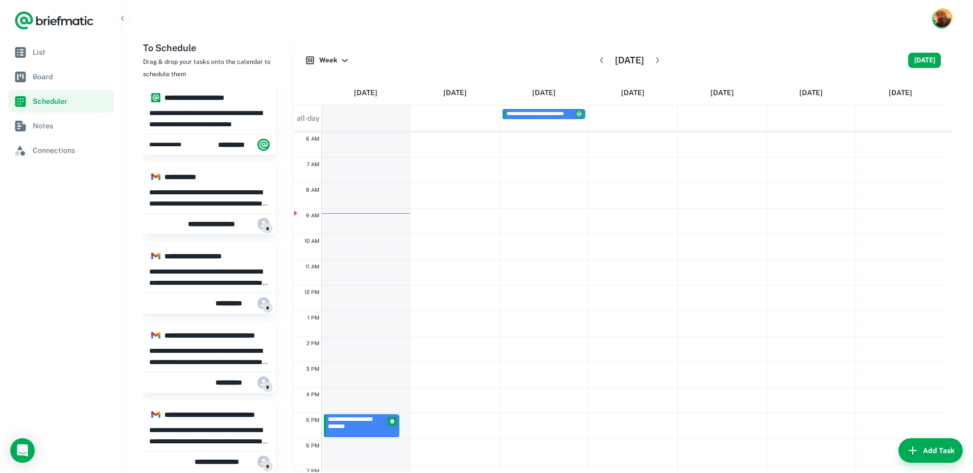
click at [449, 217] on div "**********" at bounding box center [619, 285] width 651 height 613
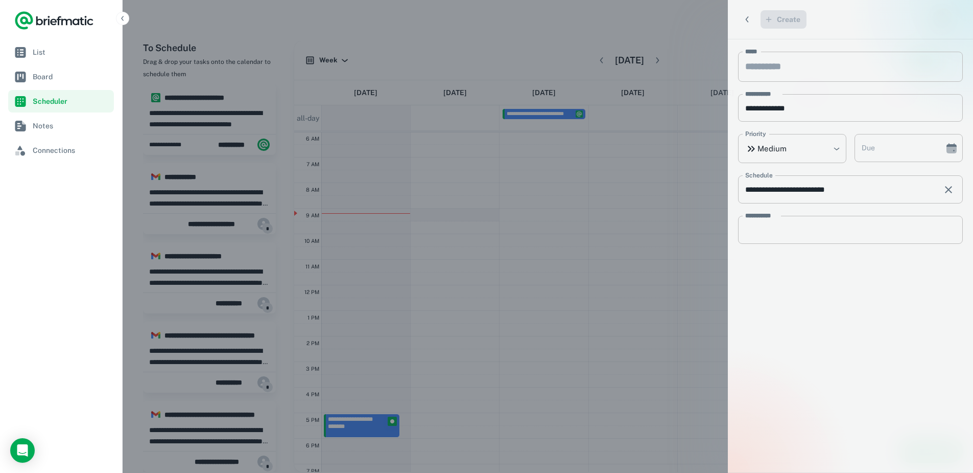
type input "**********"
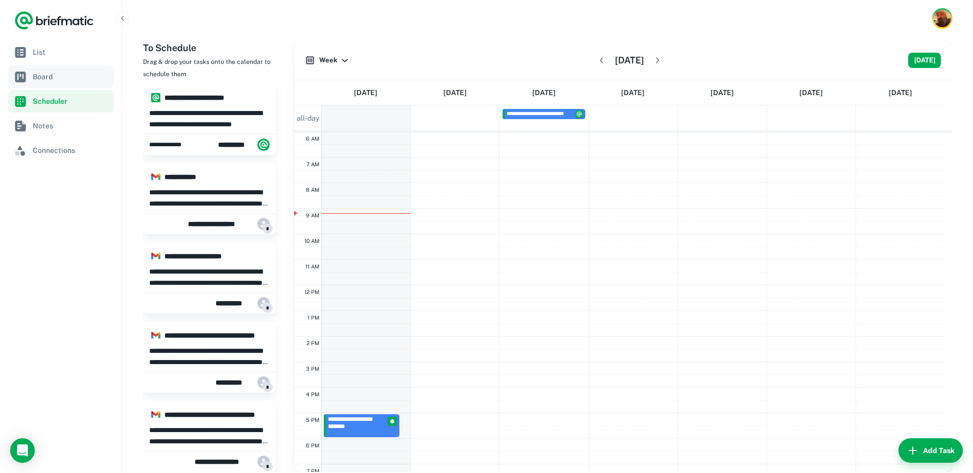
click at [39, 74] on span "Board" at bounding box center [71, 76] width 77 height 11
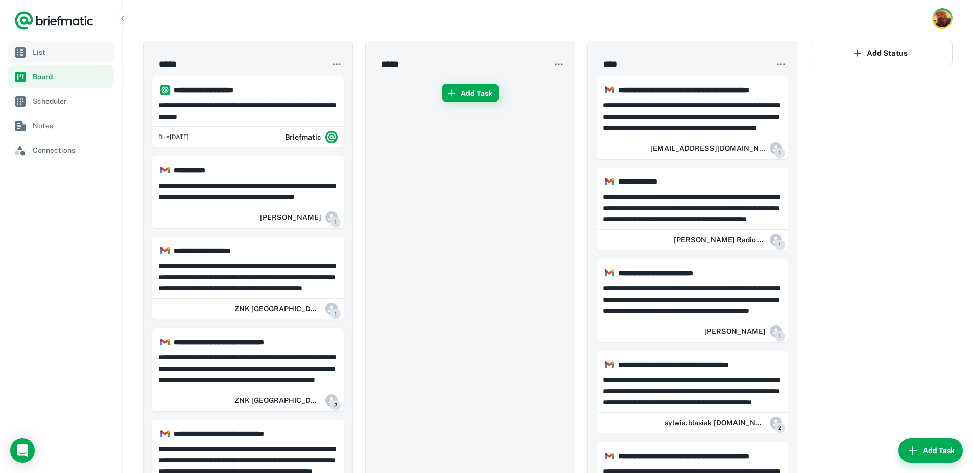
click at [42, 50] on span "List" at bounding box center [71, 51] width 77 height 11
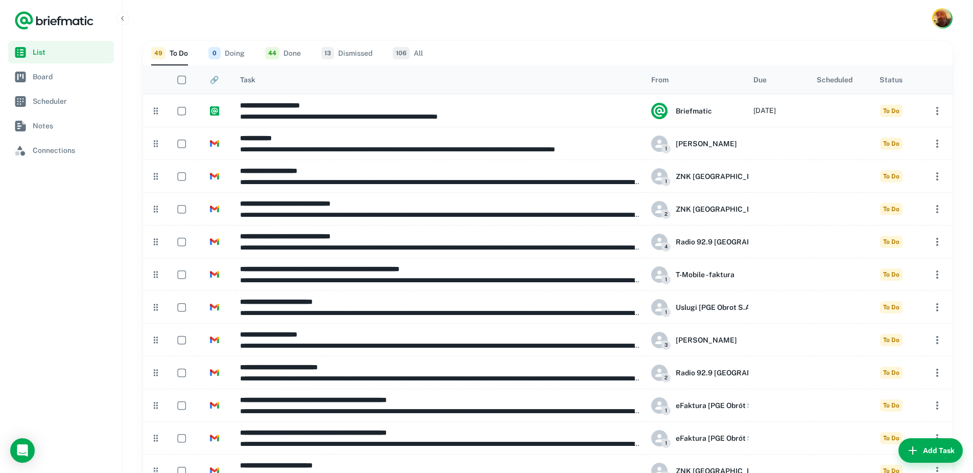
click at [306, 53] on div "49 To Do 0 Doing 44 Done 13 Dismissed 106 All" at bounding box center [547, 53] width 793 height 25
click at [293, 54] on button "44 Done" at bounding box center [283, 53] width 36 height 25
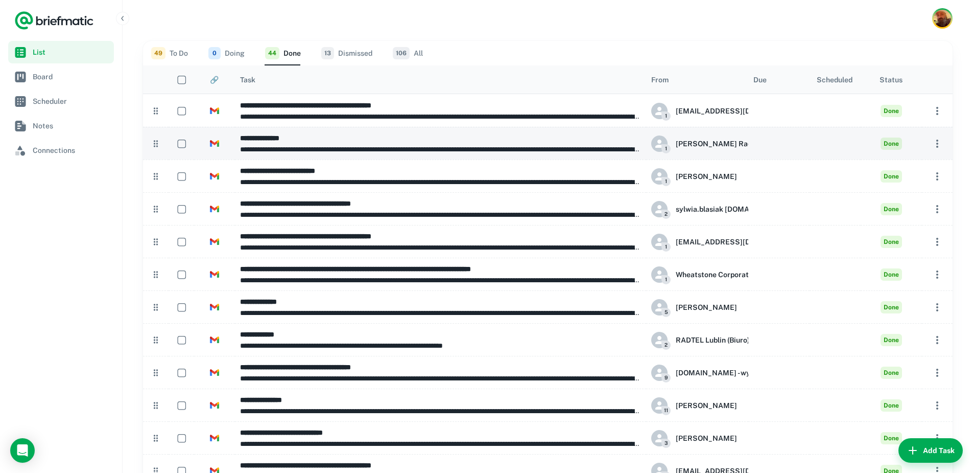
click at [339, 144] on p "**********" at bounding box center [440, 149] width 401 height 11
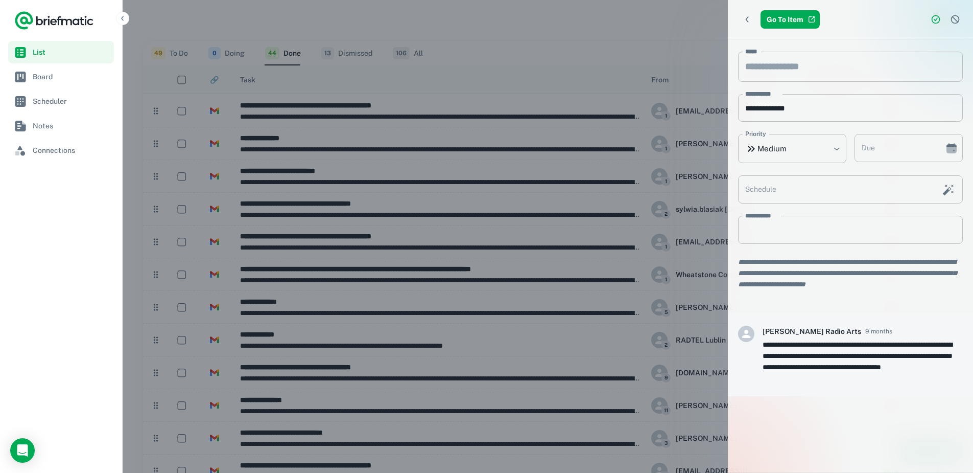
click at [93, 304] on nav "List Board Scheduler Notes Connections" at bounding box center [61, 257] width 122 height 432
click at [72, 304] on nav "List Board Scheduler Notes Connections" at bounding box center [61, 257] width 122 height 432
click at [956, 21] on icon "Dismiss task" at bounding box center [955, 19] width 9 height 9
click at [956, 21] on div at bounding box center [486, 236] width 973 height 473
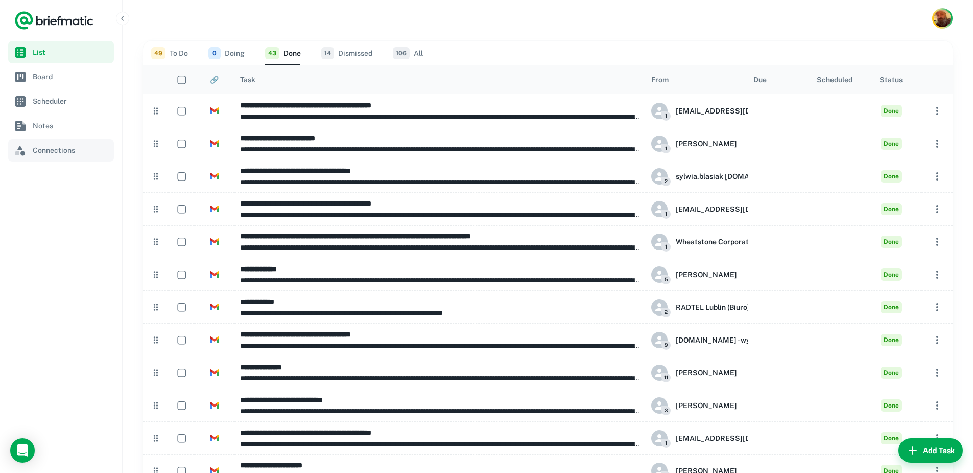
click at [51, 150] on span "Connections" at bounding box center [71, 150] width 77 height 11
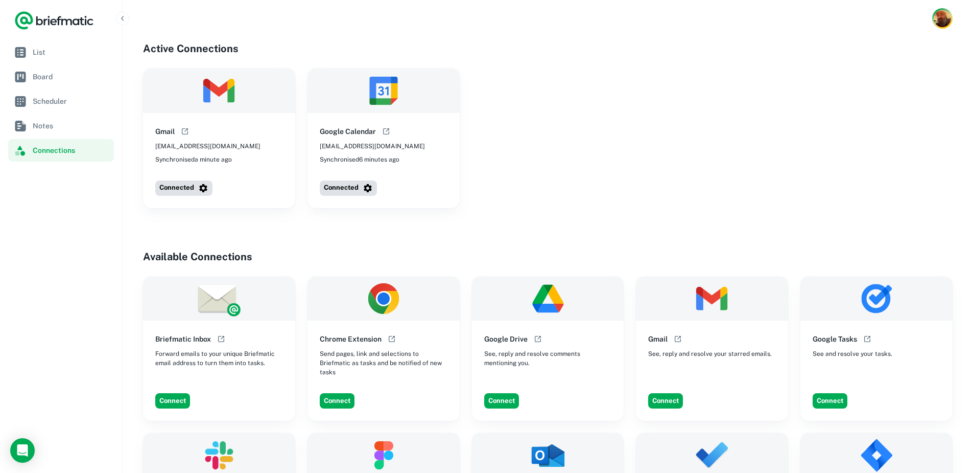
click at [21, 14] on icon "Logo" at bounding box center [24, 21] width 18 height 18
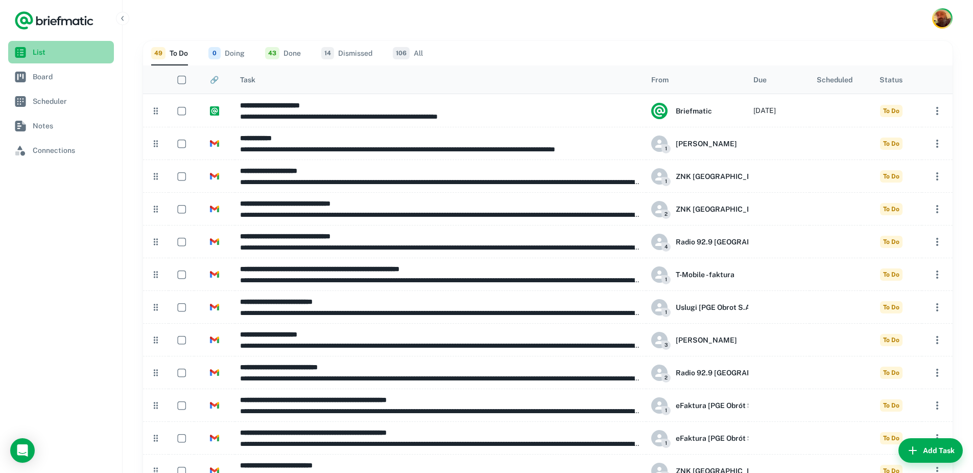
click at [36, 49] on span "List" at bounding box center [71, 51] width 77 height 11
click at [46, 66] on link "Board" at bounding box center [61, 76] width 106 height 22
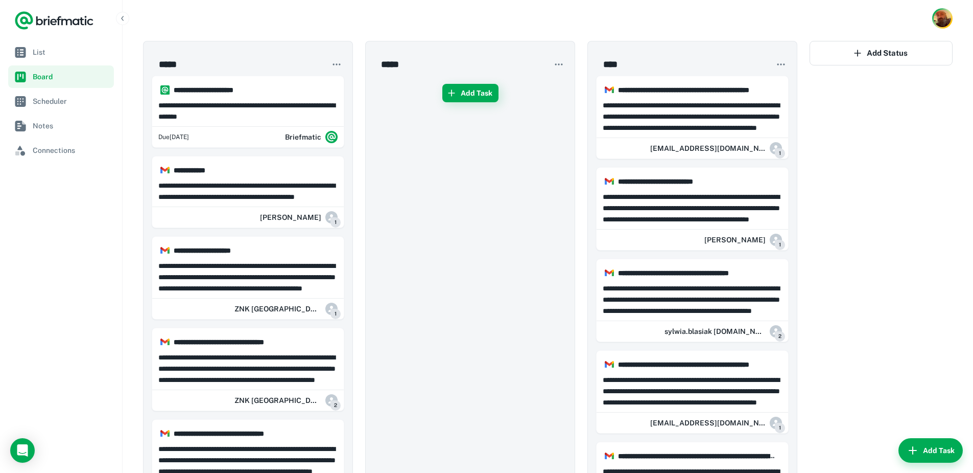
click at [784, 68] on icon "button" at bounding box center [781, 64] width 10 height 10
click at [508, 236] on div at bounding box center [486, 236] width 973 height 473
click at [123, 16] on icon "button" at bounding box center [123, 18] width 8 height 8
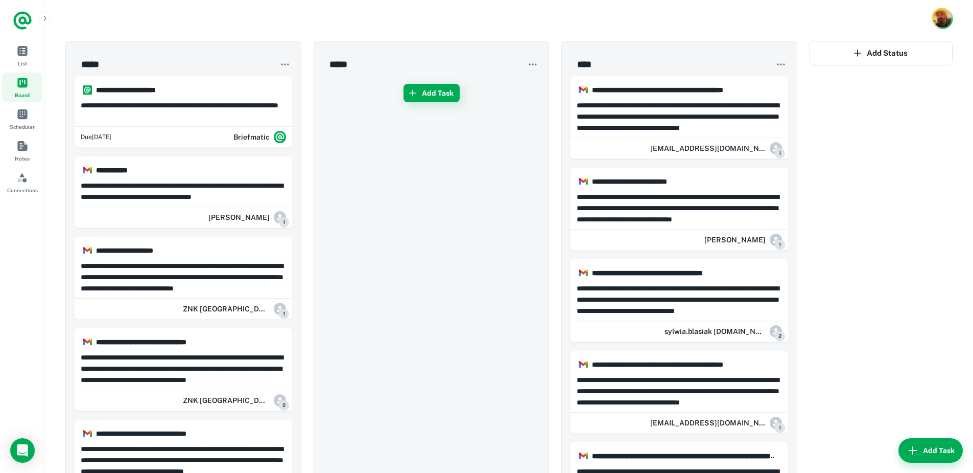
click at [930, 15] on div at bounding box center [509, 18] width 928 height 37
click at [938, 21] on img "Account button" at bounding box center [943, 19] width 18 height 18
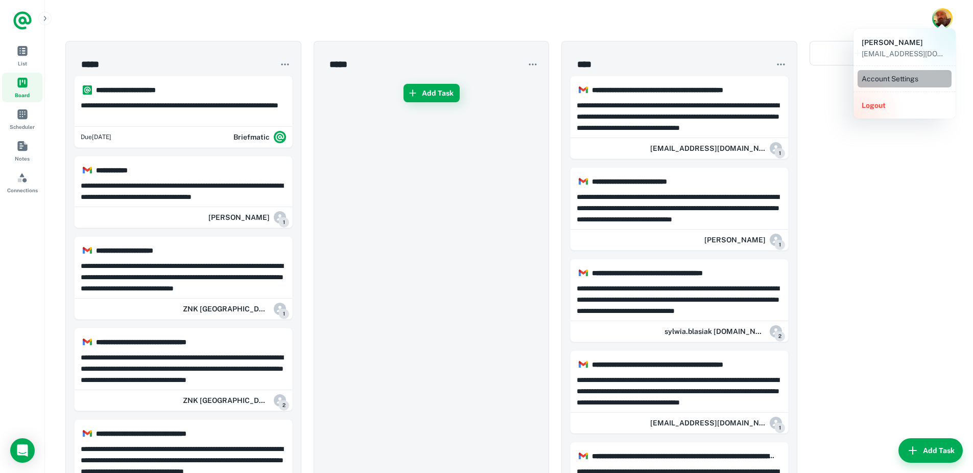
click at [916, 73] on li "Account Settings" at bounding box center [905, 78] width 94 height 17
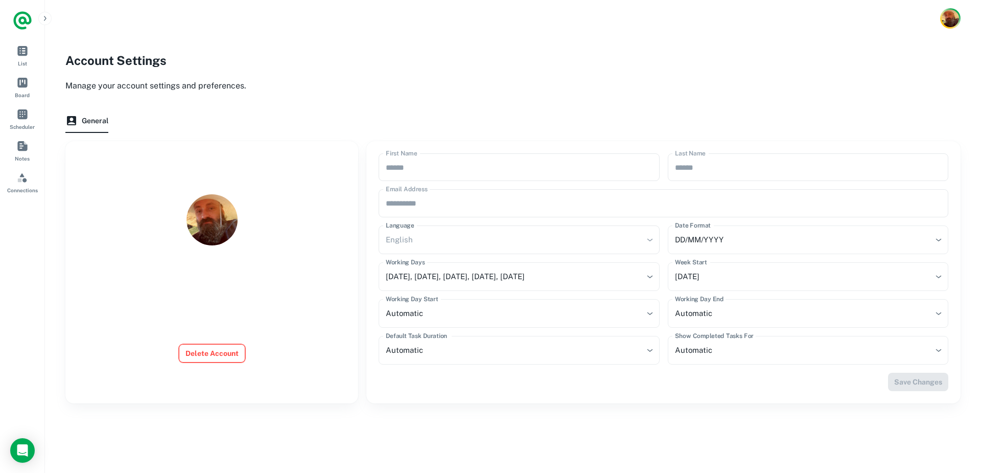
click at [199, 354] on button "Delete Account" at bounding box center [212, 353] width 66 height 18
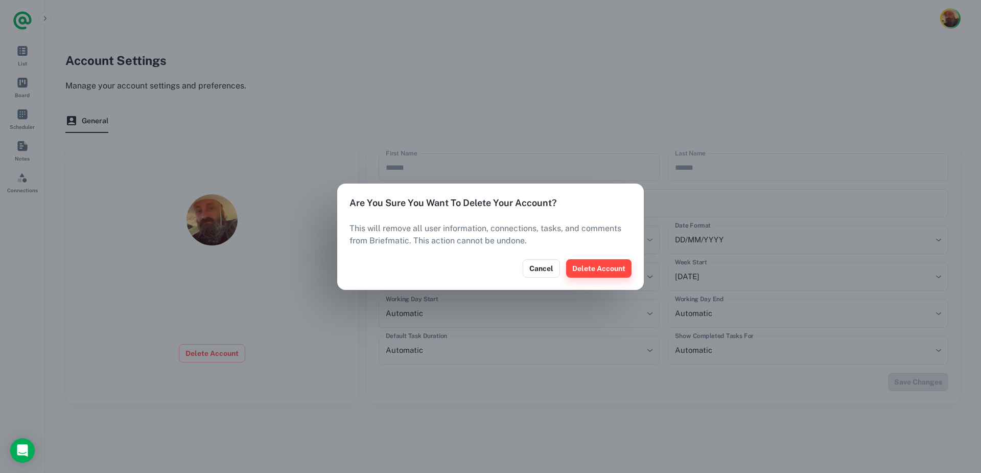
click at [583, 271] on button "Delete Account" at bounding box center [598, 268] width 65 height 18
